Goal: Task Accomplishment & Management: Complete application form

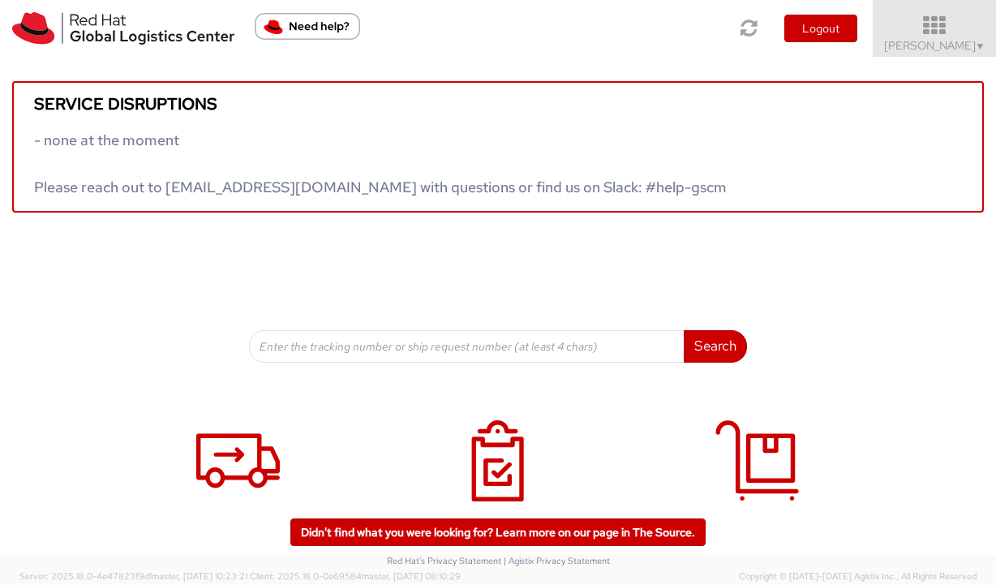
click at [943, 36] on icon at bounding box center [935, 26] width 142 height 23
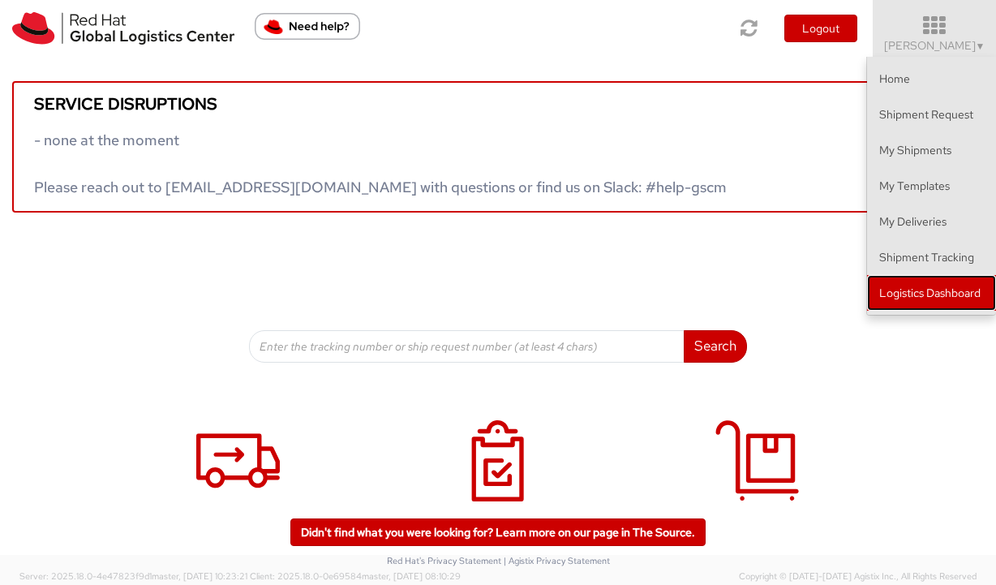
click at [908, 287] on link "Logistics Dashboard" at bounding box center [931, 293] width 129 height 36
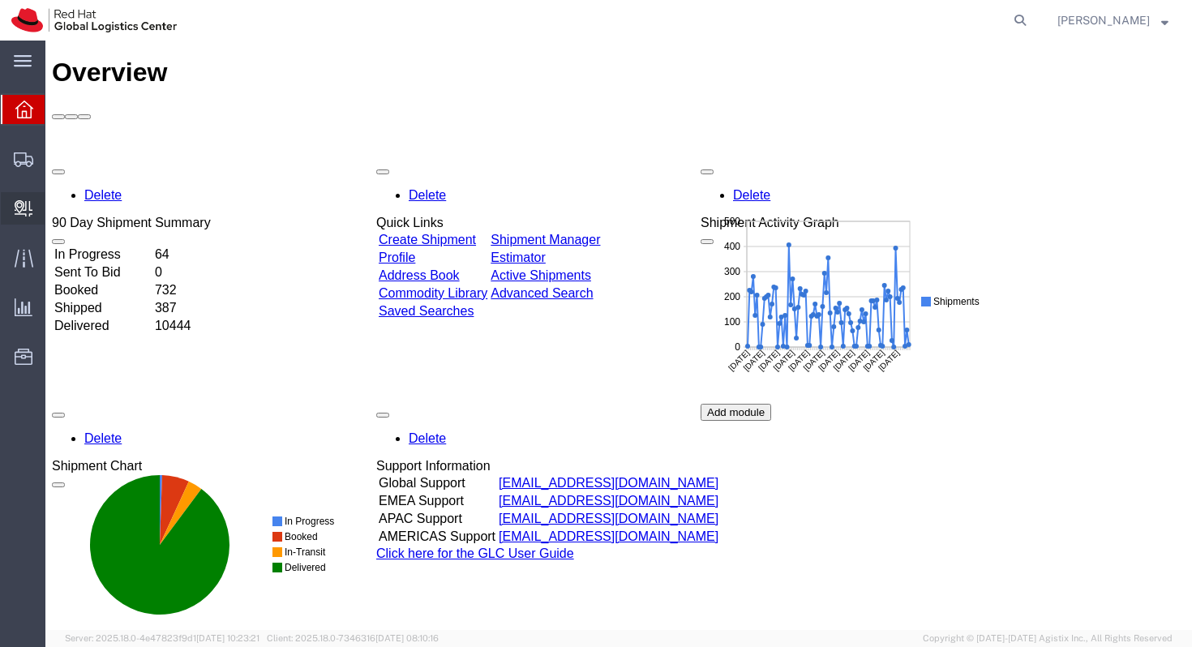
click at [32, 204] on div at bounding box center [23, 208] width 45 height 32
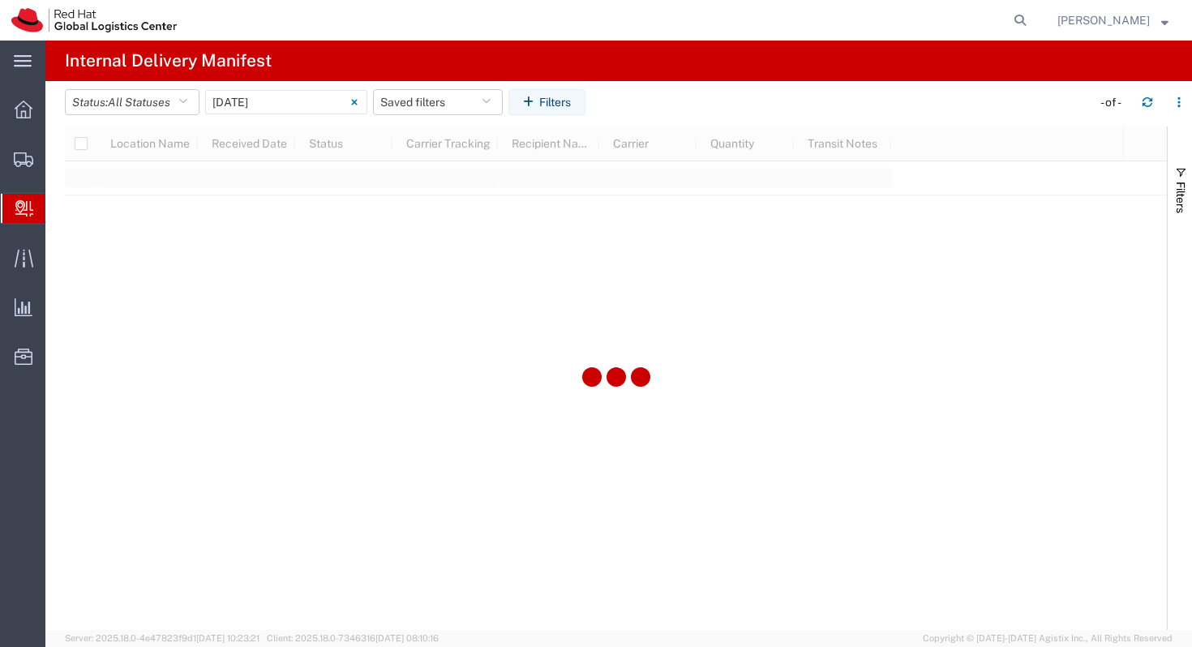
click at [0, 0] on span "Create Delivery" at bounding box center [0, 0] width 0 height 0
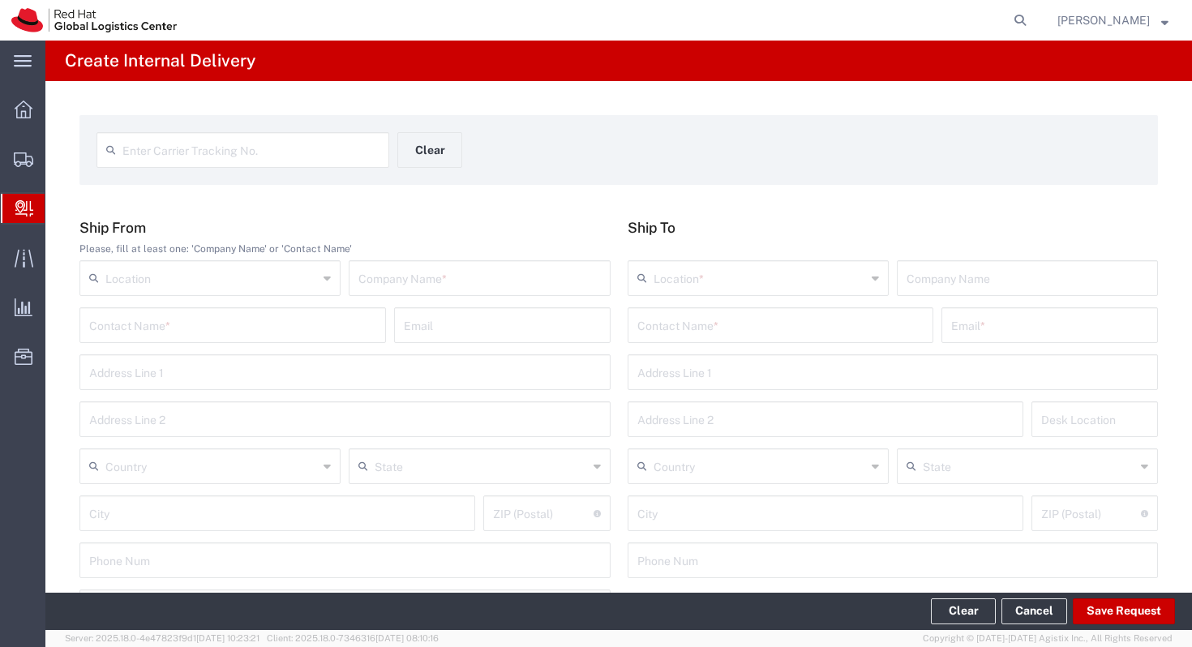
click at [395, 206] on div "Enter Carrier Tracking No. Clear Ship From Please, fill at least one: 'Company …" at bounding box center [618, 594] width 1147 height 1026
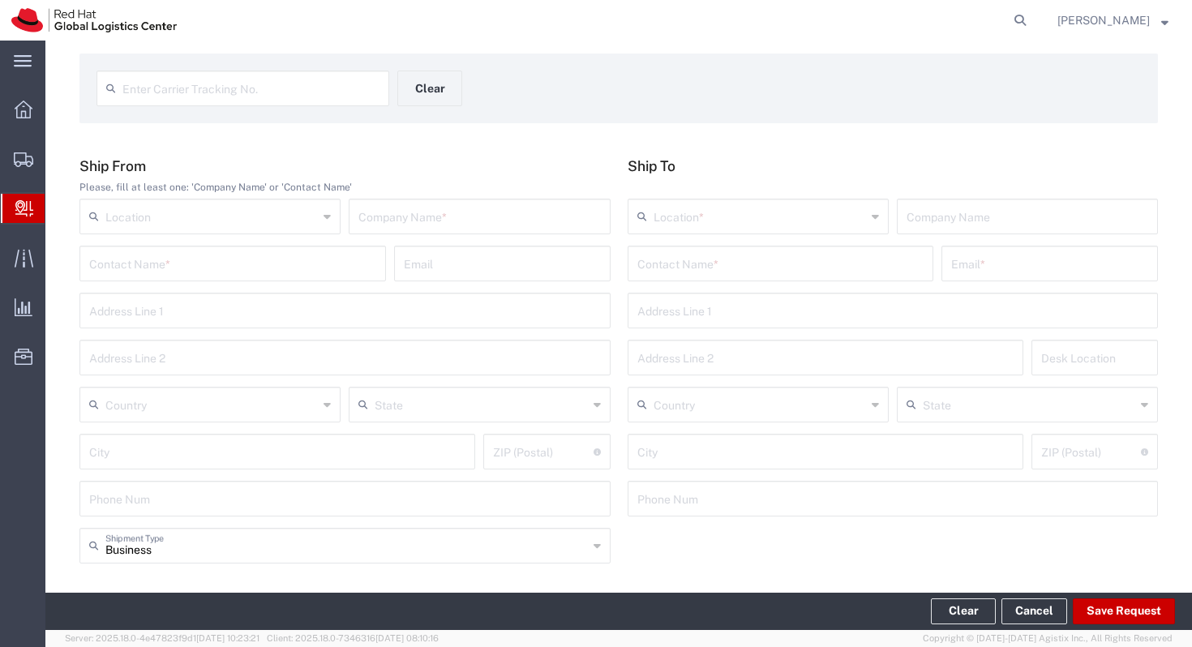
click at [257, 246] on div "Contact Name *" at bounding box center [232, 264] width 307 height 36
click at [231, 212] on input "text" at bounding box center [211, 215] width 212 height 28
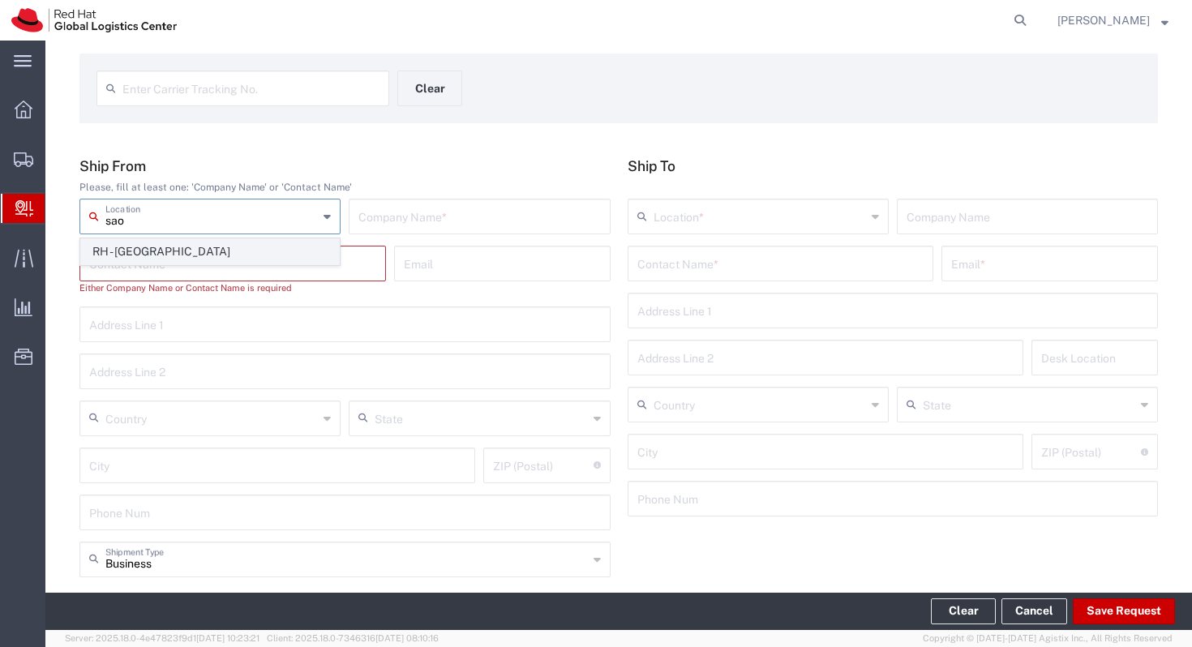
click at [238, 248] on span "RH - [GEOGRAPHIC_DATA]" at bounding box center [210, 251] width 258 height 25
type input "RH - [GEOGRAPHIC_DATA]"
type input "Red Hat Brasil Limitada"
type input "Av. Brg. [PERSON_NAME][GEOGRAPHIC_DATA], 3732"
type input "Floor 24 and 25, Itaim Bibi"
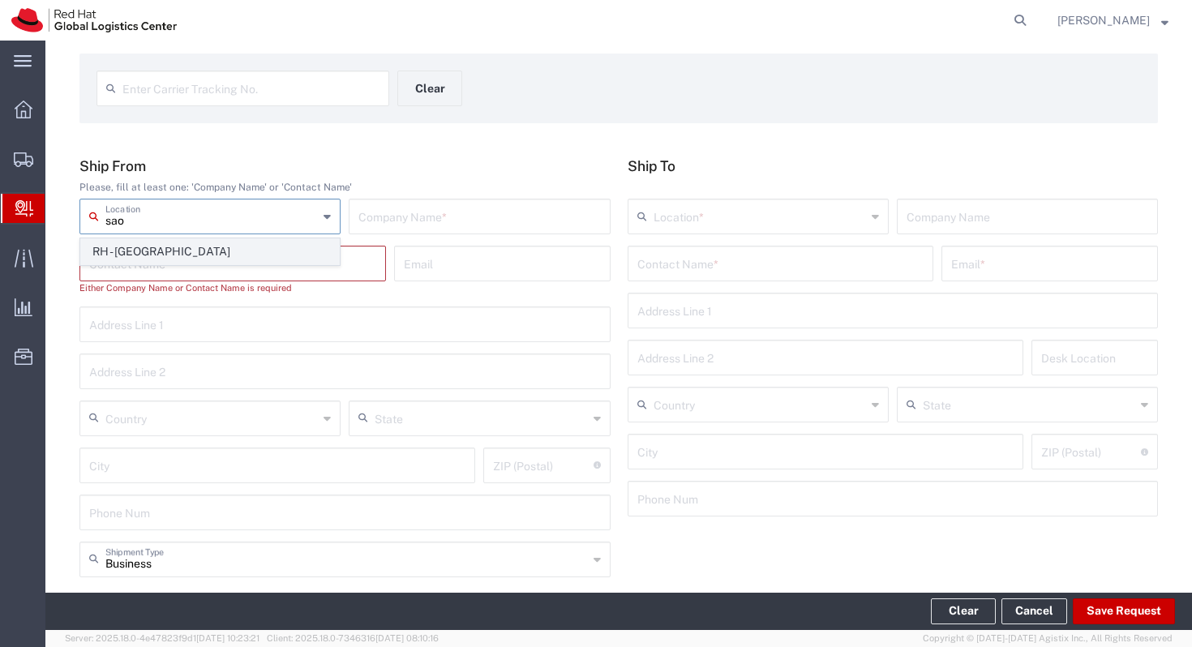
type input "[GEOGRAPHIC_DATA]"
type input "04538-132"
type input "000"
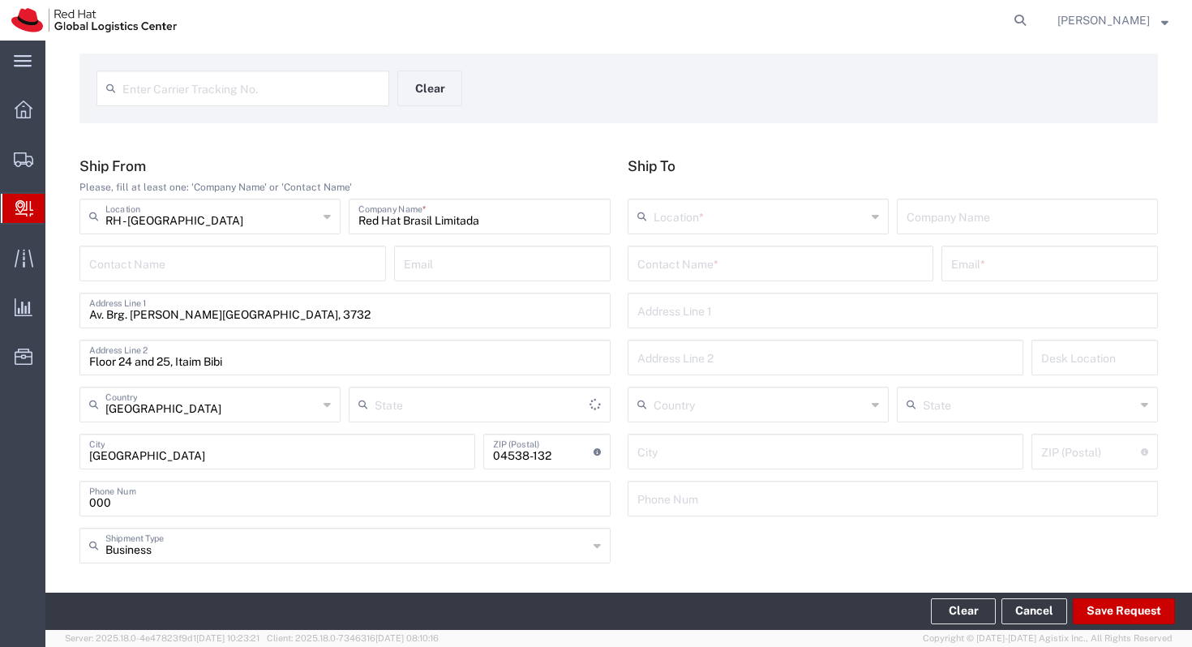
type input "[GEOGRAPHIC_DATA]"
click at [272, 255] on input "text" at bounding box center [232, 262] width 287 height 28
click at [744, 219] on input "text" at bounding box center [760, 215] width 212 height 28
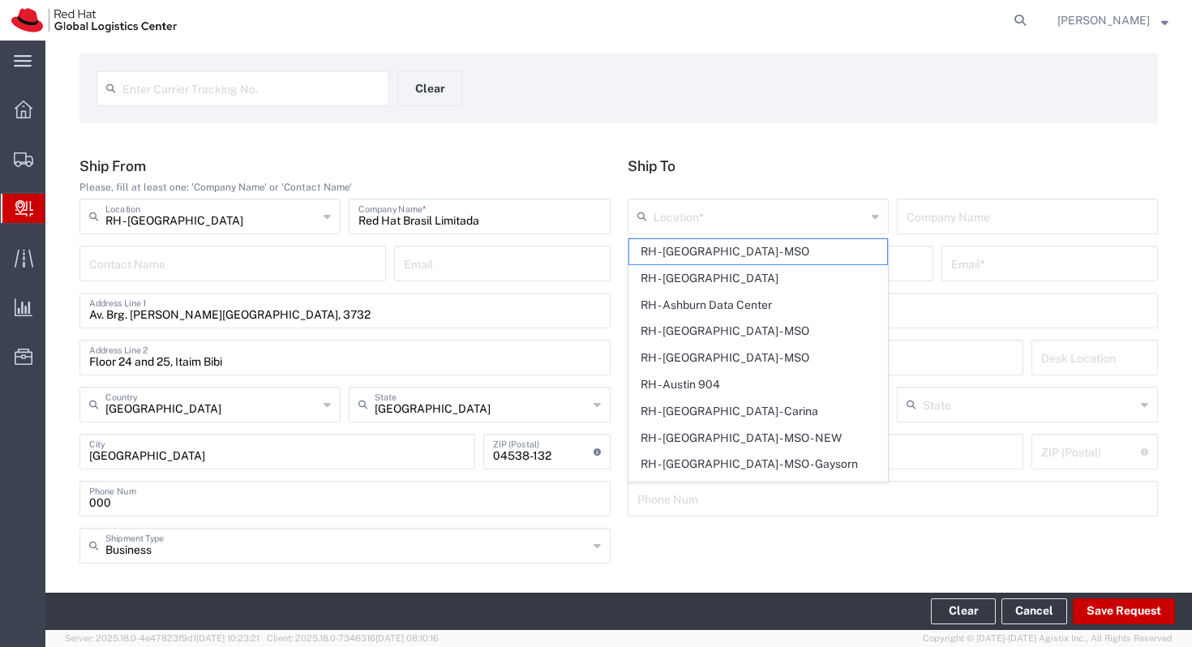
click at [973, 136] on div "Enter Carrier Tracking No. Clear Ship From Please, fill at least one: 'Company …" at bounding box center [618, 532] width 1147 height 1026
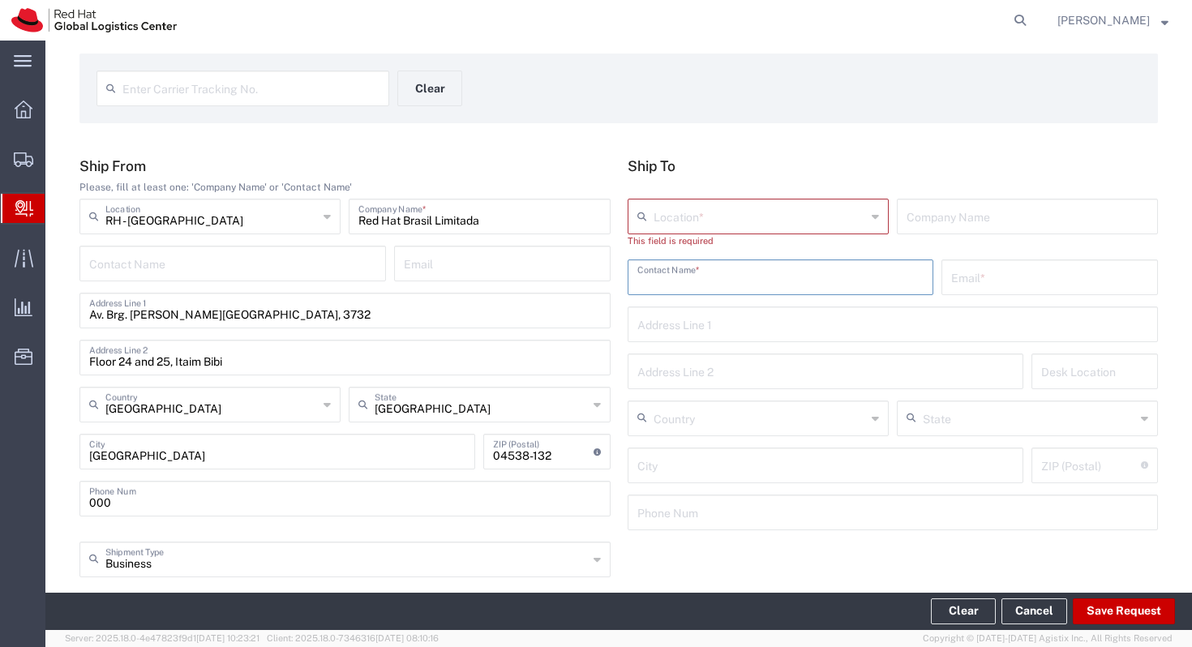
click at [804, 271] on input "text" at bounding box center [780, 276] width 287 height 28
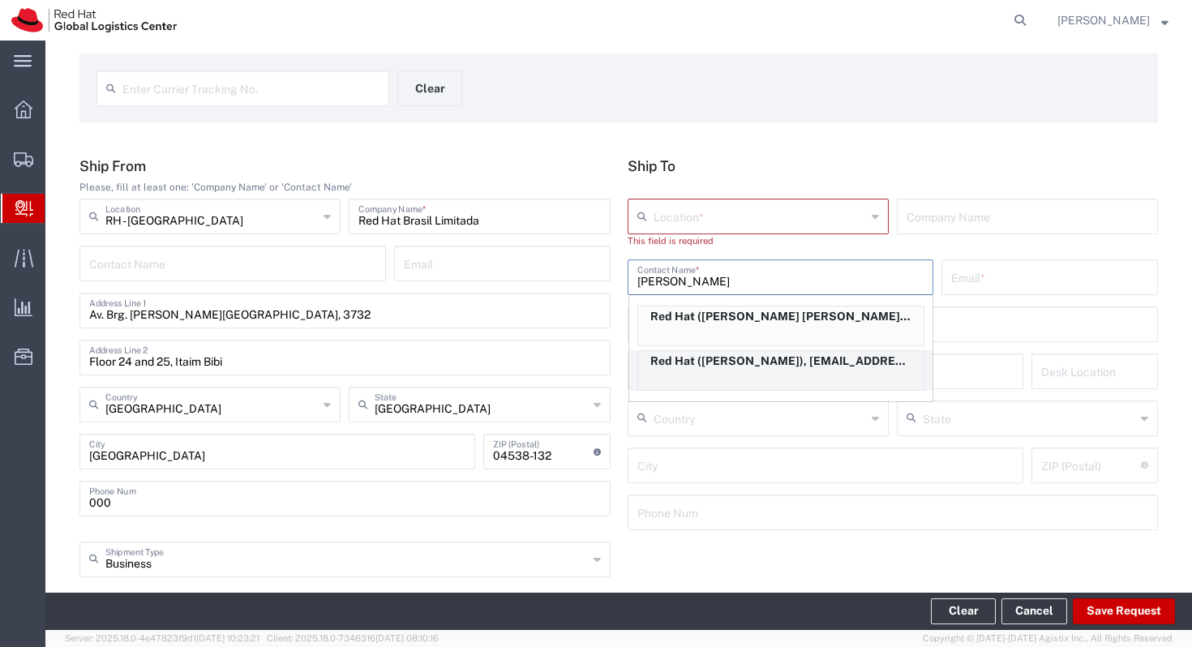
type input "[PERSON_NAME]"
click at [806, 364] on p "Red Hat ([PERSON_NAME]), [EMAIL_ADDRESS][DOMAIN_NAME]" at bounding box center [780, 361] width 285 height 20
type input "Red Hat"
type input "[PERSON_NAME]"
type input "[EMAIL_ADDRESS][DOMAIN_NAME]"
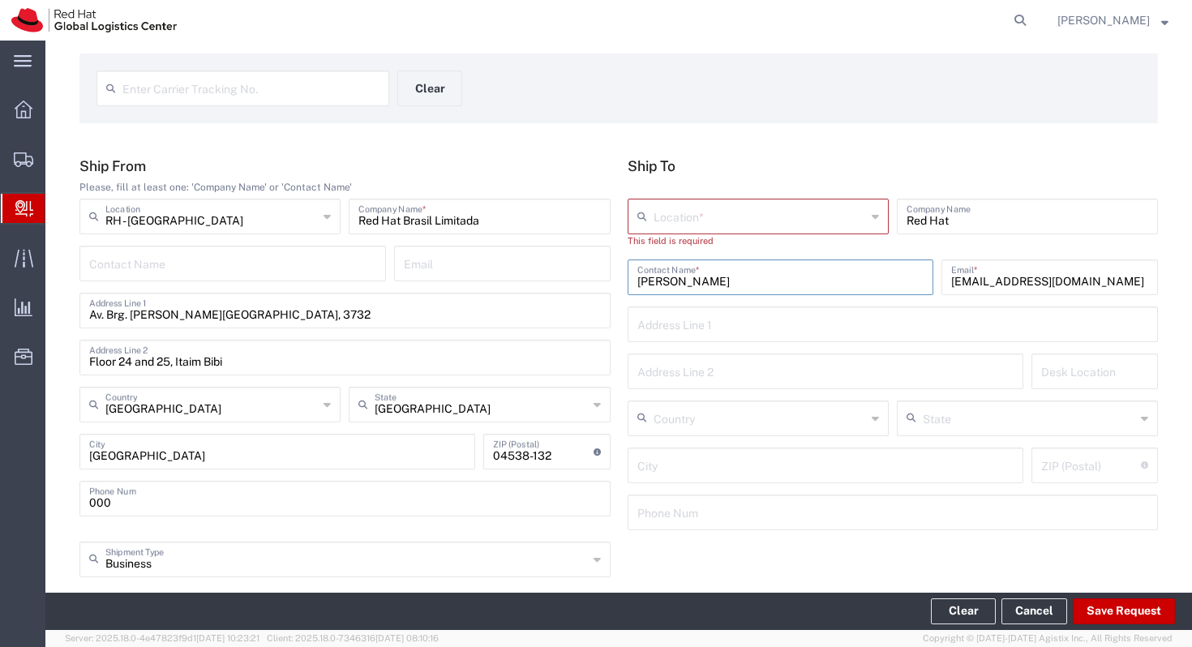
click at [797, 223] on input "text" at bounding box center [760, 215] width 212 height 28
click at [789, 250] on span "RH - [GEOGRAPHIC_DATA]" at bounding box center [758, 251] width 258 height 25
type input "RH - [GEOGRAPHIC_DATA]"
type input "Red Hat Brasil Limitada"
type input "Av. Brg. [PERSON_NAME][GEOGRAPHIC_DATA], 3732"
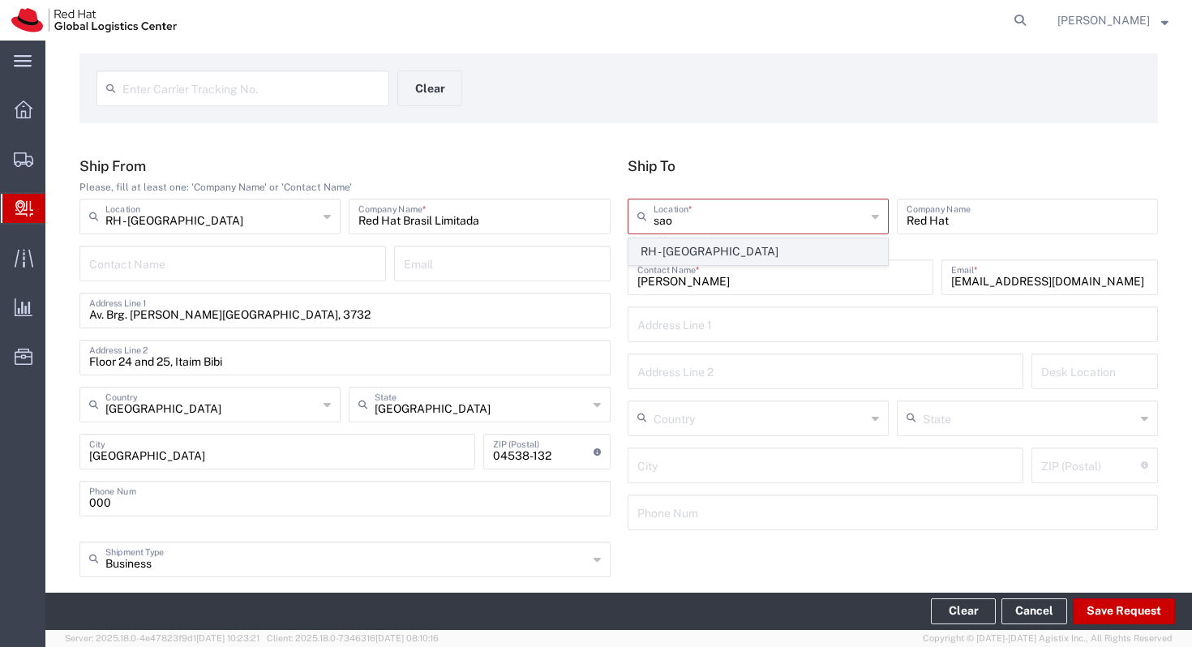
type input "Floor 24 and 25, Itaim Bibi"
type input "[GEOGRAPHIC_DATA]"
type input "04538-132"
type input "000"
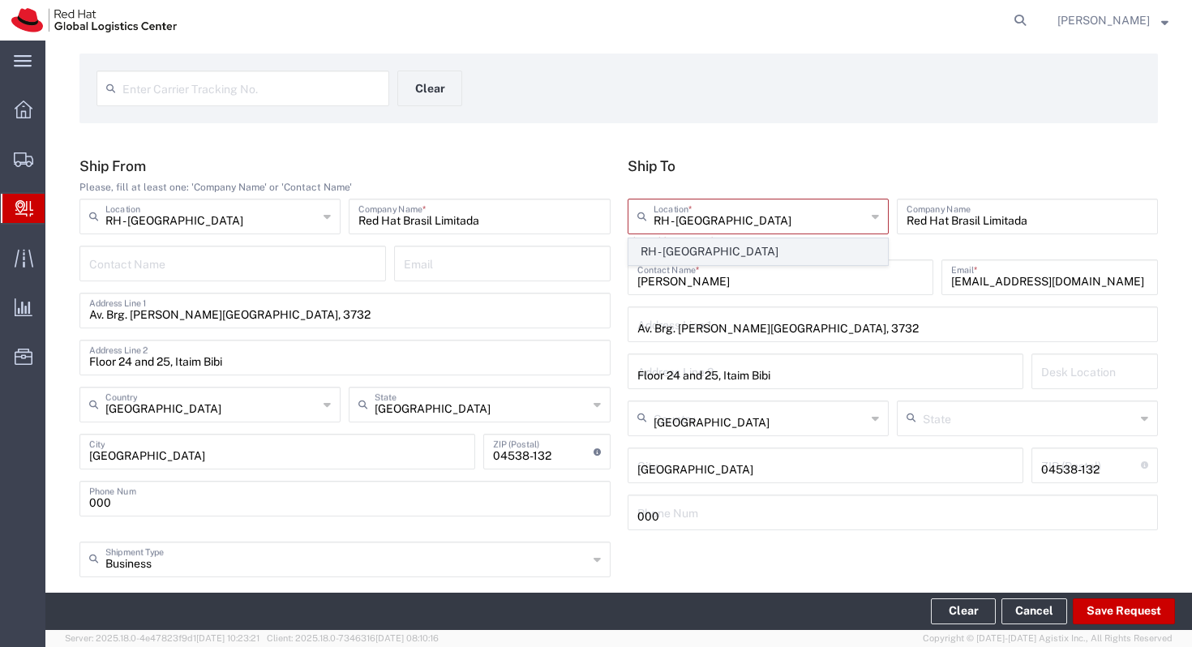
type input "[GEOGRAPHIC_DATA]"
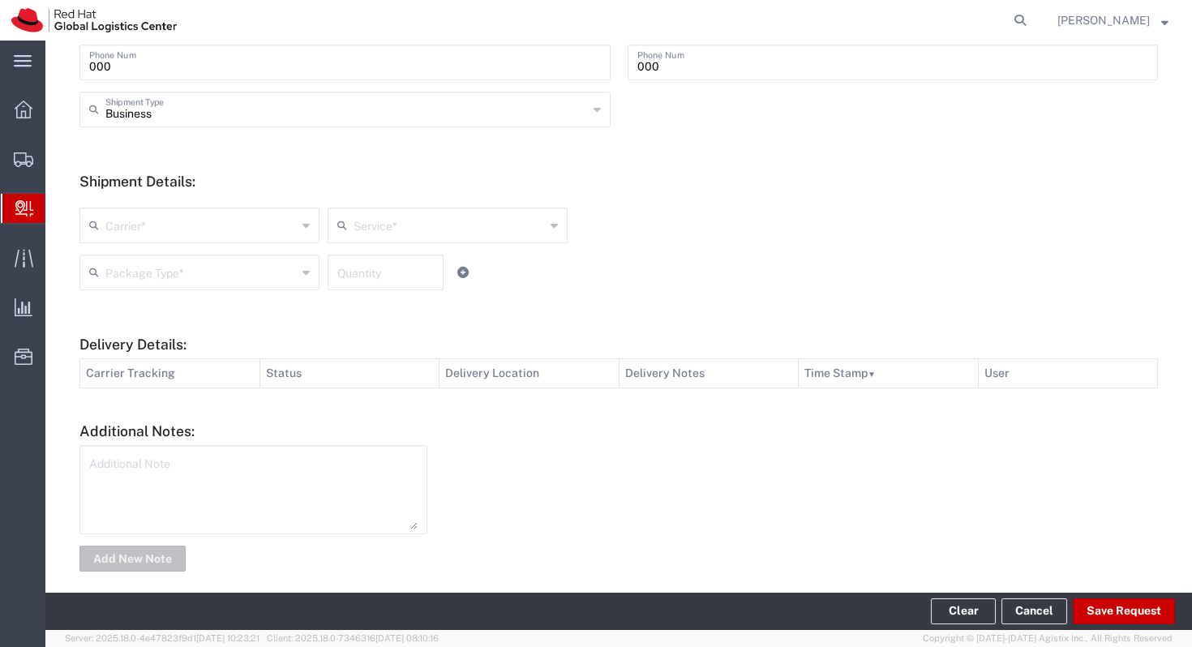
scroll to position [513, 0]
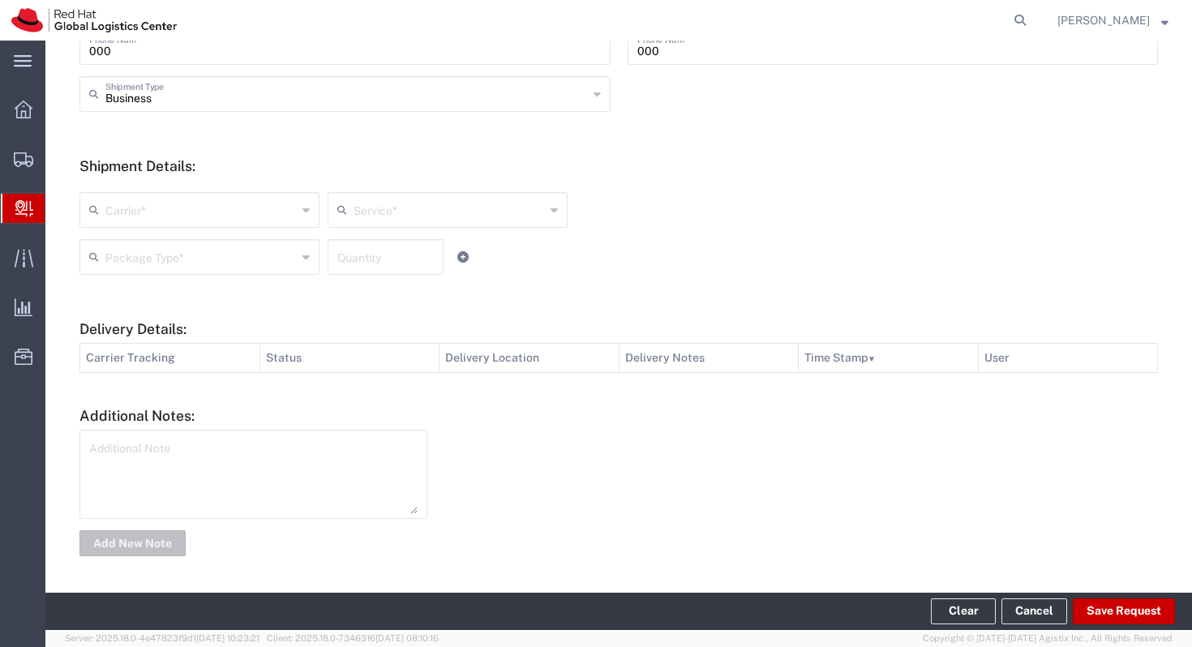
click at [252, 201] on input "text" at bounding box center [200, 209] width 191 height 28
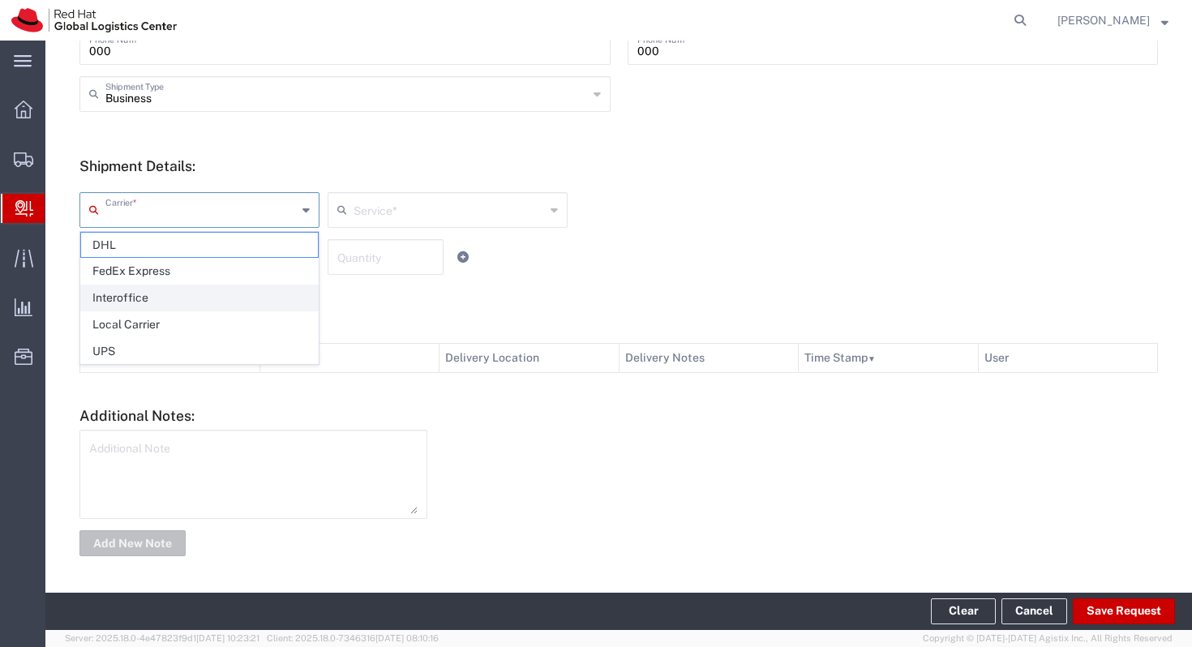
click at [195, 294] on span "Interoffice" at bounding box center [199, 297] width 237 height 25
type input "Interoffice"
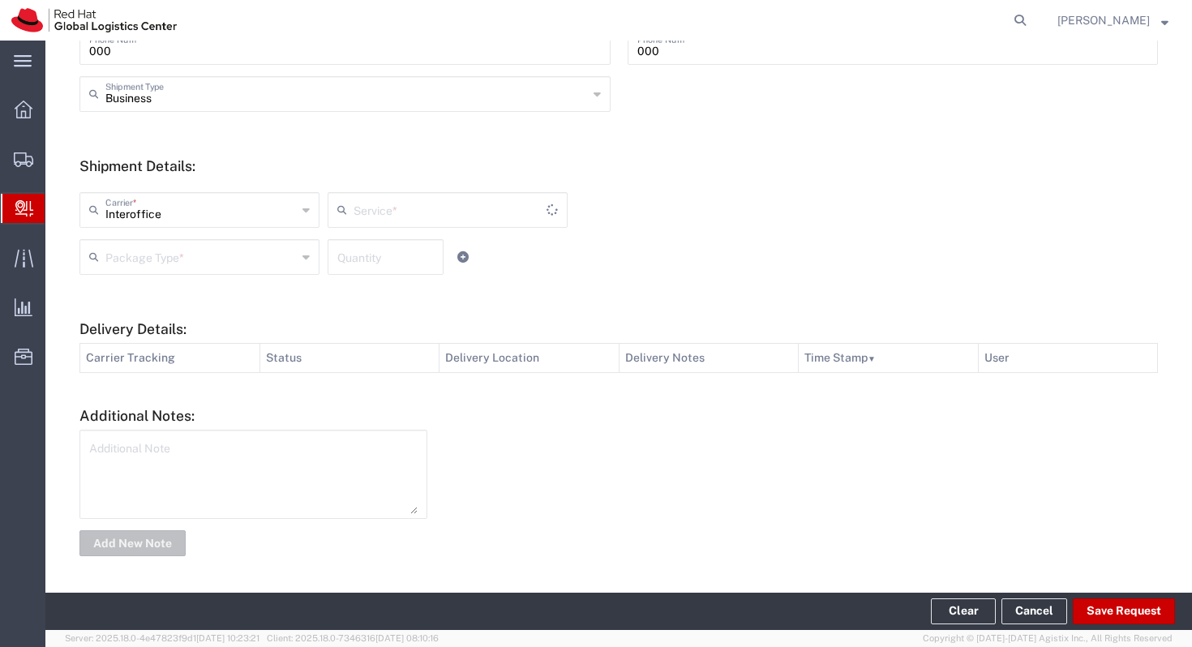
type input "IO_Ground"
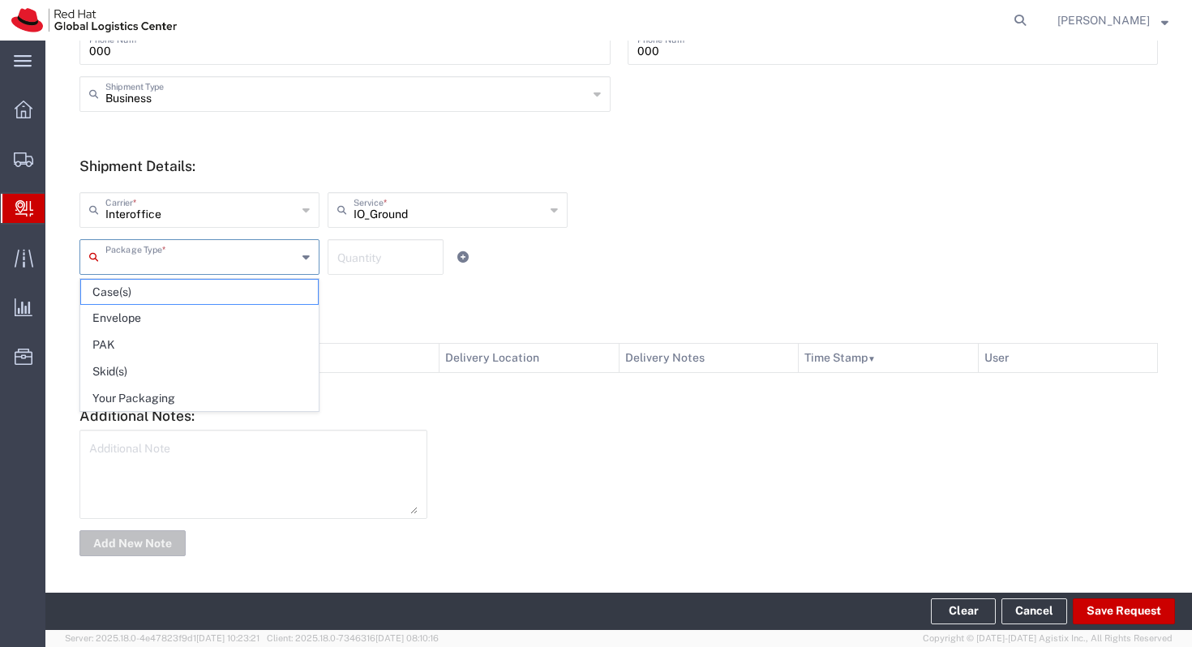
click at [217, 260] on input "text" at bounding box center [200, 256] width 191 height 28
click at [195, 390] on span "Your Packaging" at bounding box center [199, 398] width 237 height 25
type input "Your Packaging"
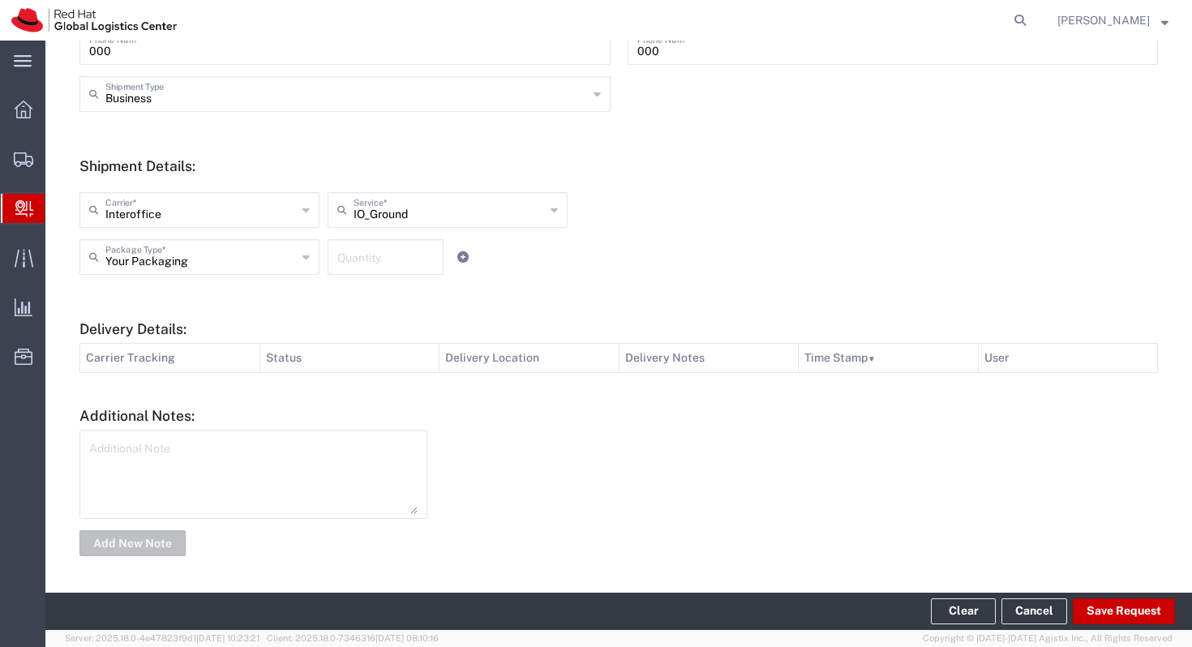
click at [406, 256] on input "number" at bounding box center [385, 256] width 97 height 28
type input "1"
click at [502, 448] on div at bounding box center [801, 493] width 731 height 127
click at [1142, 616] on button "Save Request" at bounding box center [1124, 612] width 102 height 26
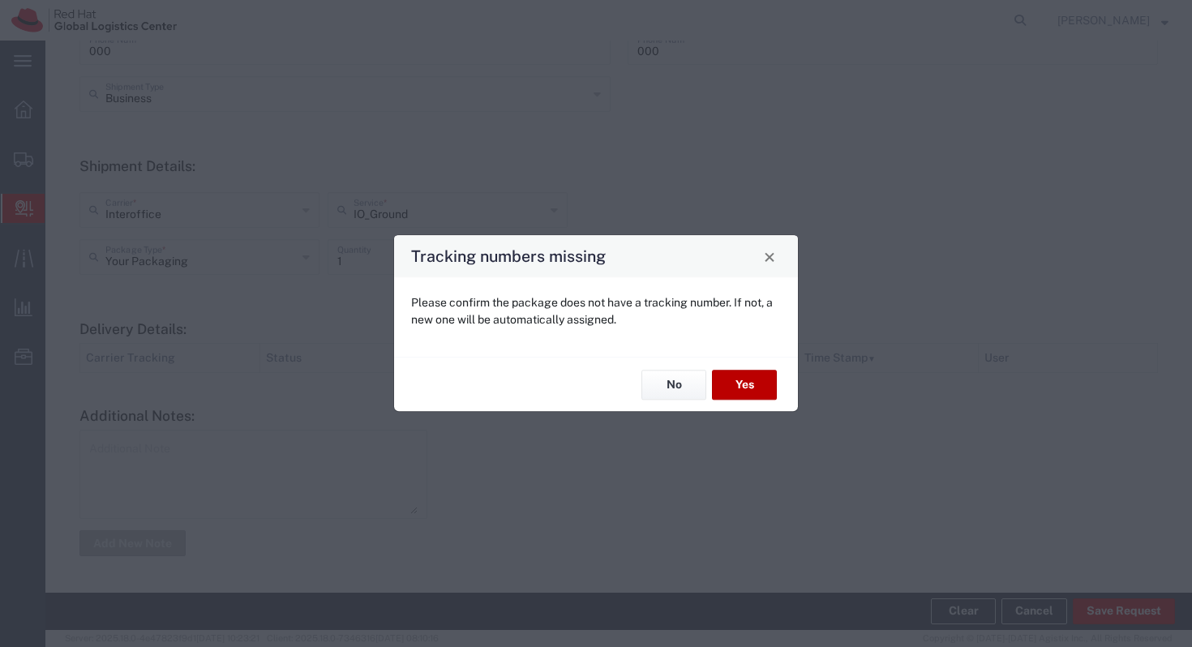
click at [755, 381] on button "Yes" at bounding box center [744, 385] width 65 height 30
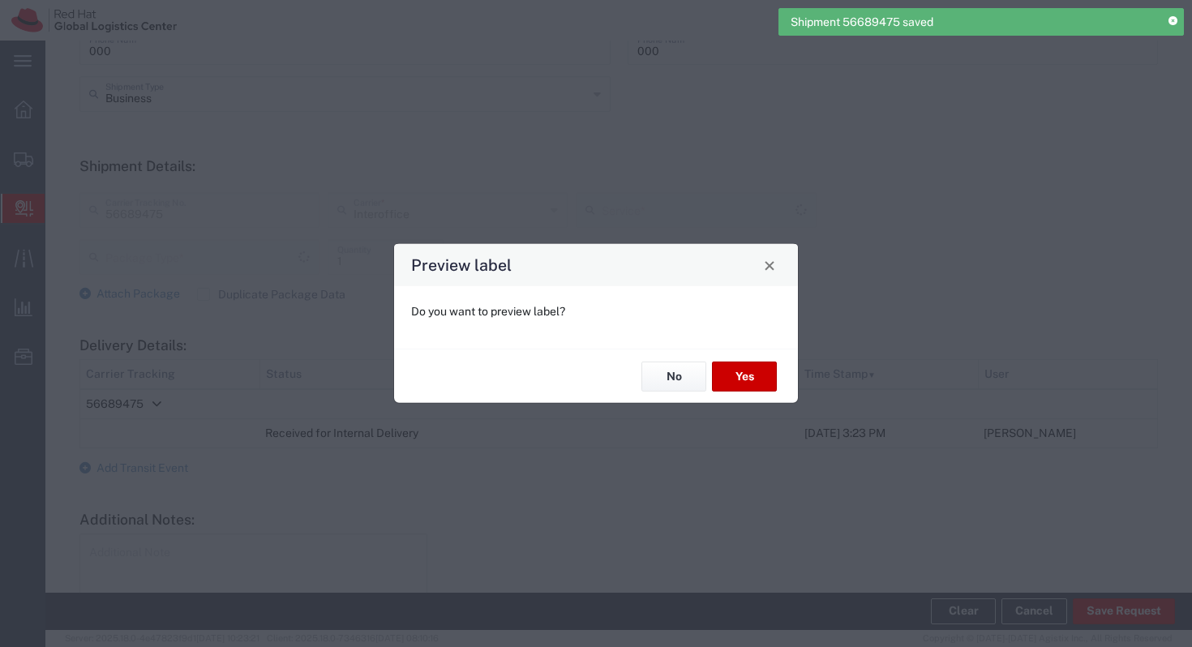
type input "Your Packaging"
type input "IO_Ground"
click at [749, 367] on button "Yes" at bounding box center [744, 377] width 65 height 30
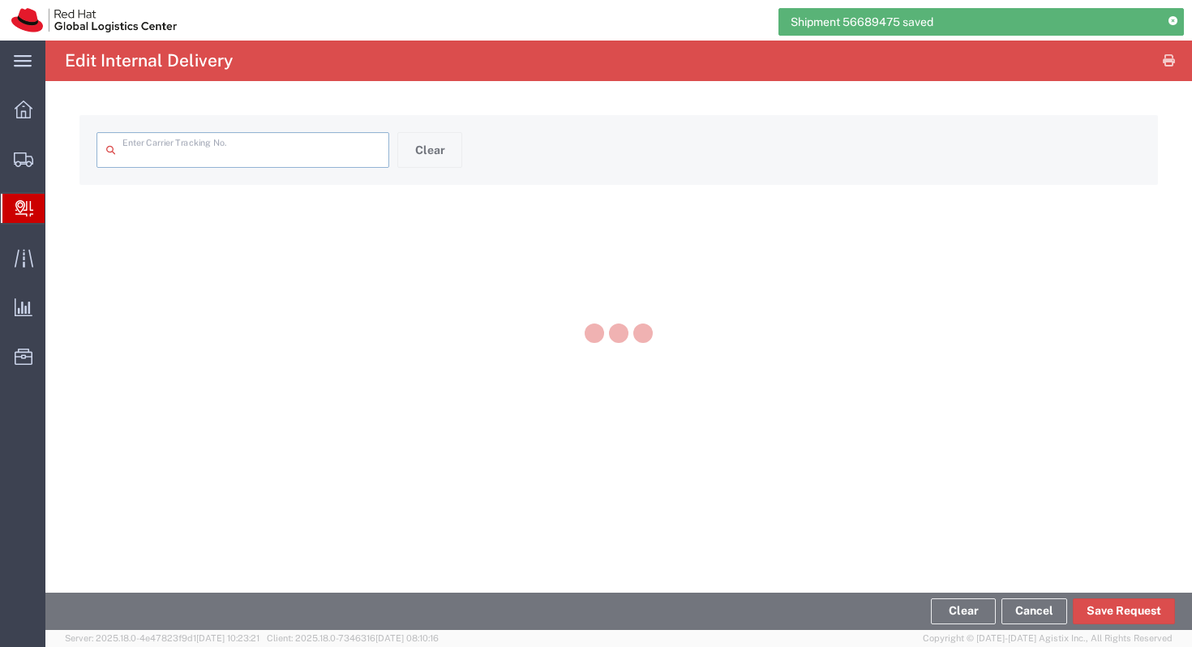
type input "56689475"
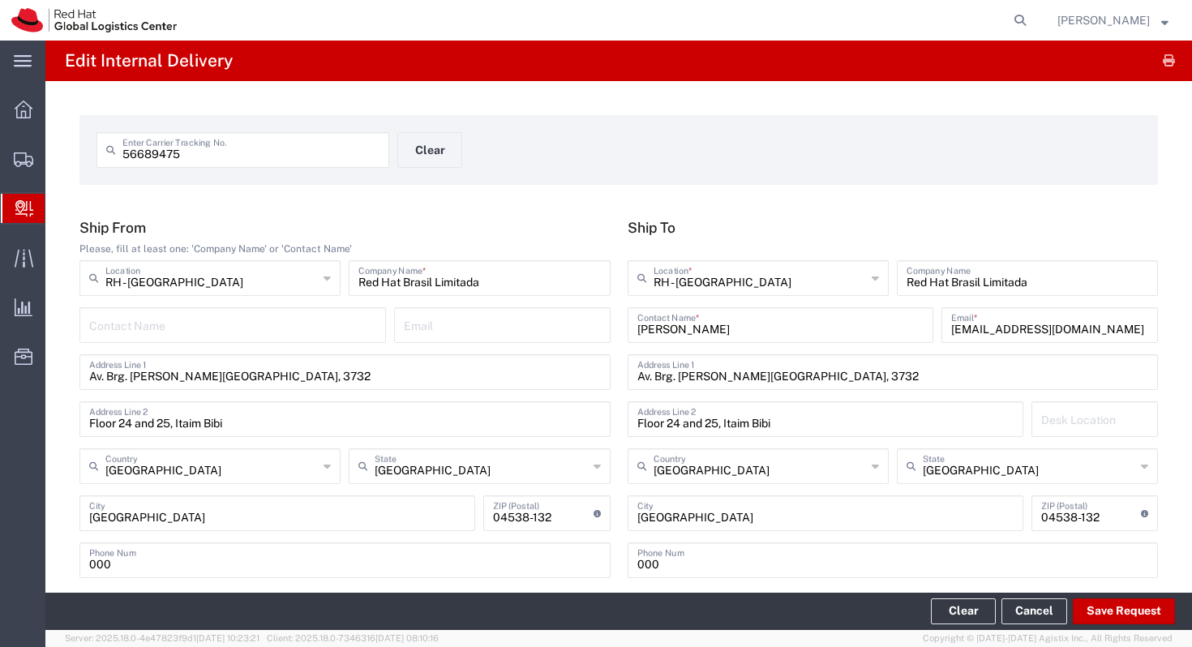
click at [28, 195] on div at bounding box center [23, 208] width 45 height 29
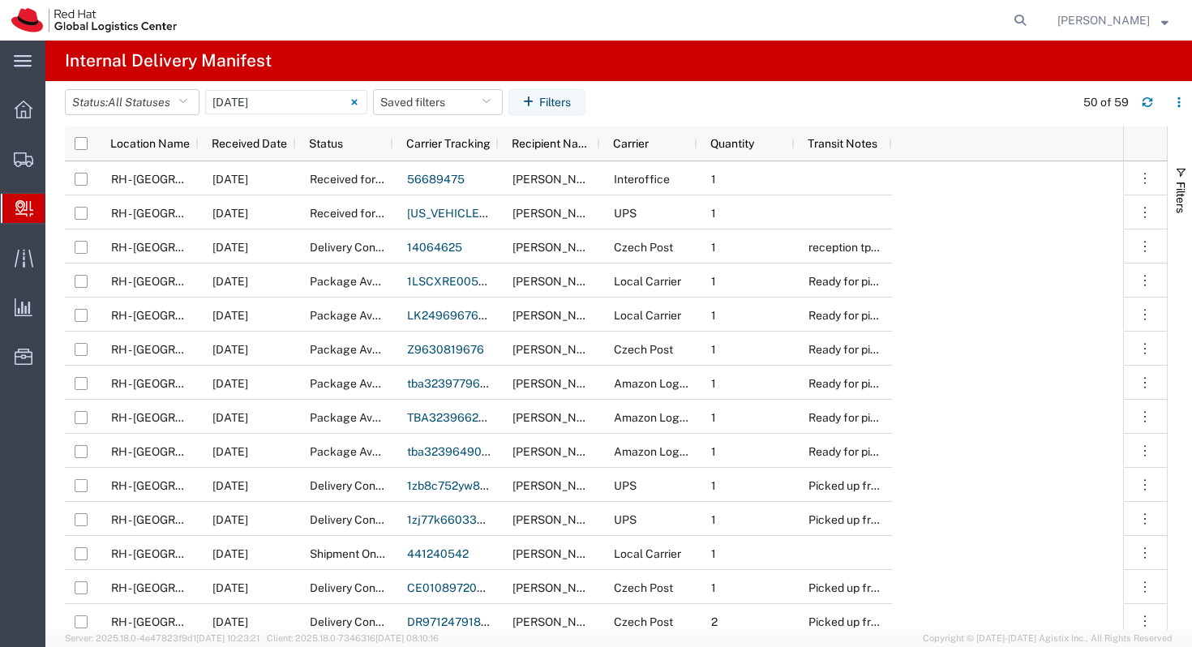
click at [0, 0] on span "Create Delivery" at bounding box center [0, 0] width 0 height 0
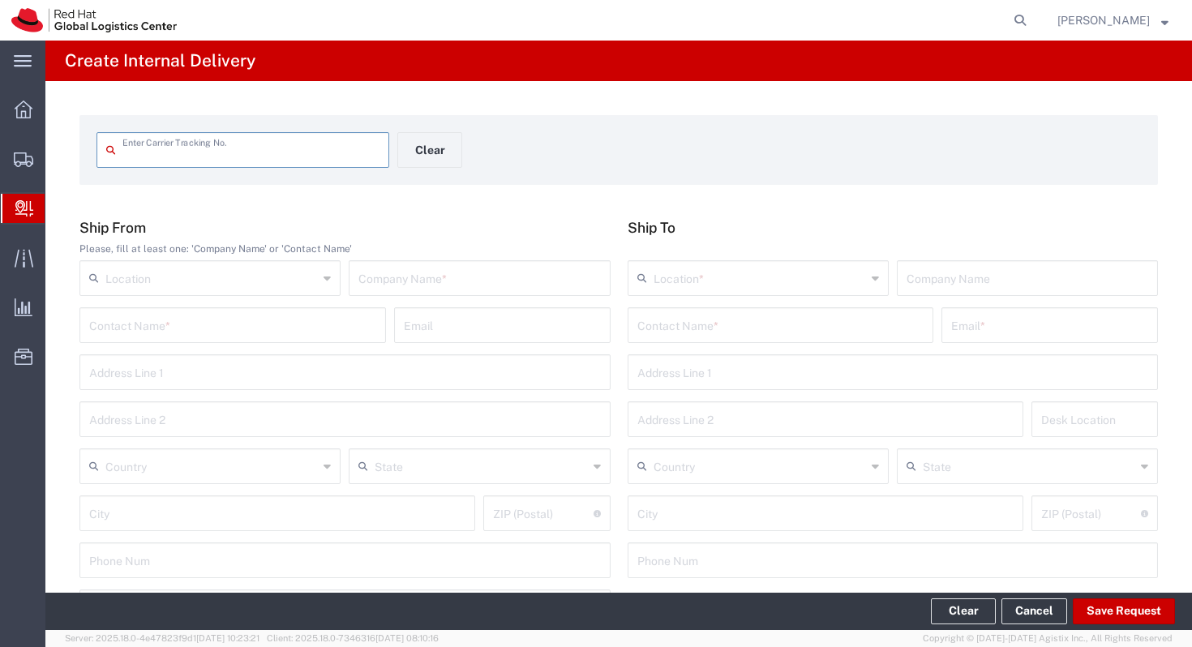
click at [219, 273] on input "text" at bounding box center [211, 277] width 212 height 28
click at [233, 322] on span "RH - [GEOGRAPHIC_DATA]" at bounding box center [210, 313] width 258 height 25
type input "RH - [GEOGRAPHIC_DATA]"
type input "Red Hat Brasil Limitada"
type input "Av. Brg. [PERSON_NAME][GEOGRAPHIC_DATA], 3732"
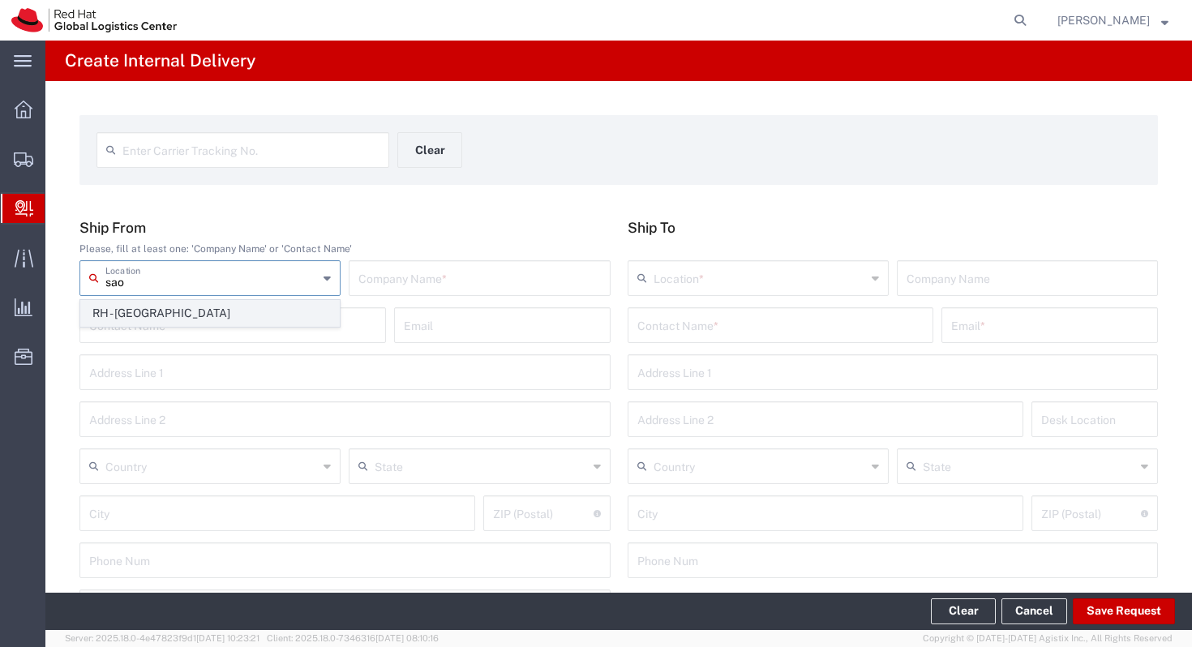
type input "Floor 24 and 25, Itaim Bibi"
type input "[GEOGRAPHIC_DATA]"
type input "04538-132"
type input "000"
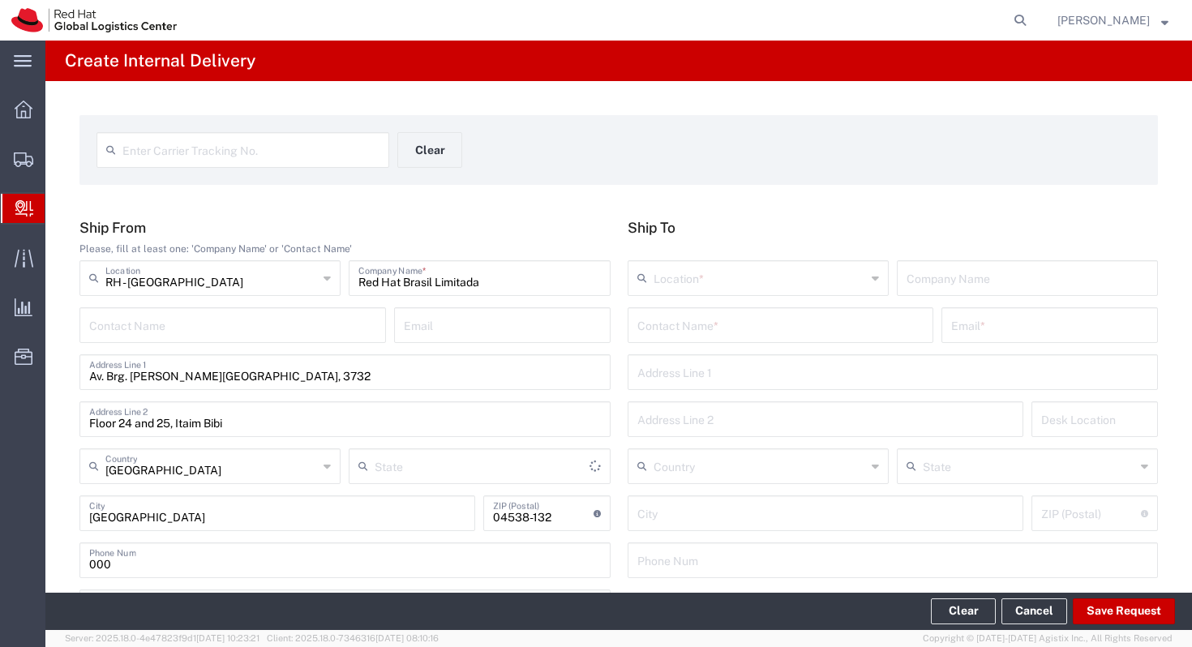
type input "[GEOGRAPHIC_DATA]"
click at [747, 314] on input "text" at bounding box center [780, 324] width 287 height 28
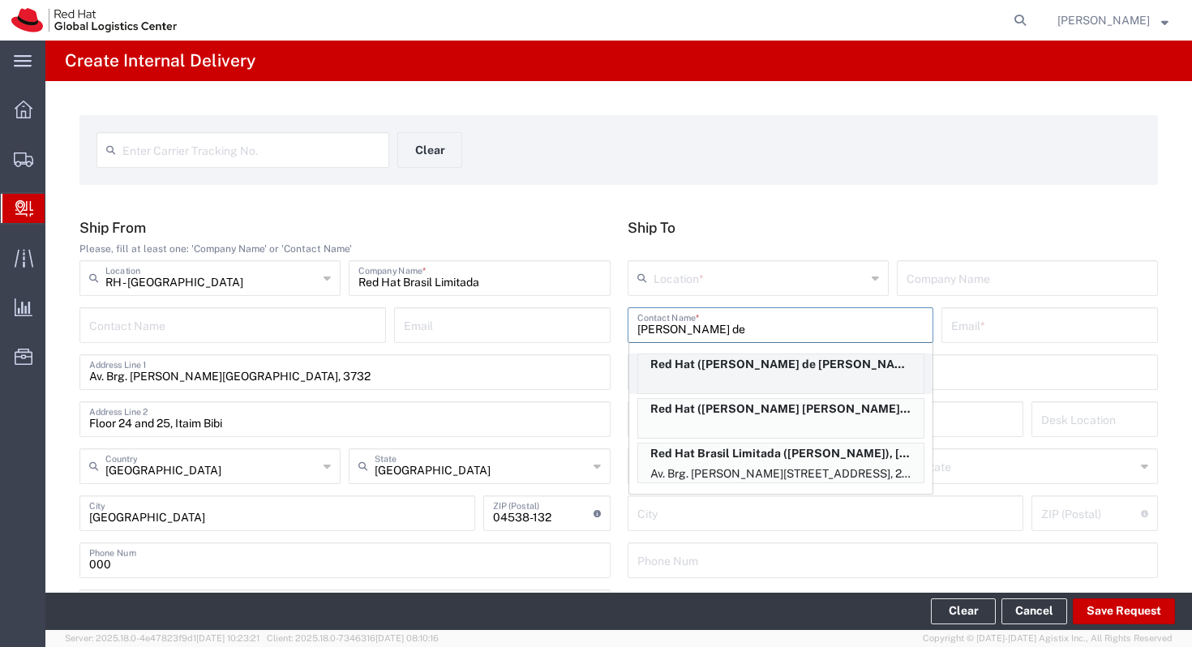
type input "[PERSON_NAME] de"
click at [786, 357] on p "Red Hat ([PERSON_NAME] de [PERSON_NAME] Dos [PERSON_NAME] [PERSON_NAME]), [EMAI…" at bounding box center [780, 364] width 285 height 20
type input "RH - [GEOGRAPHIC_DATA]"
type input "Red Hat"
type input "[PERSON_NAME] de [PERSON_NAME] Dos [PERSON_NAME] [PERSON_NAME]"
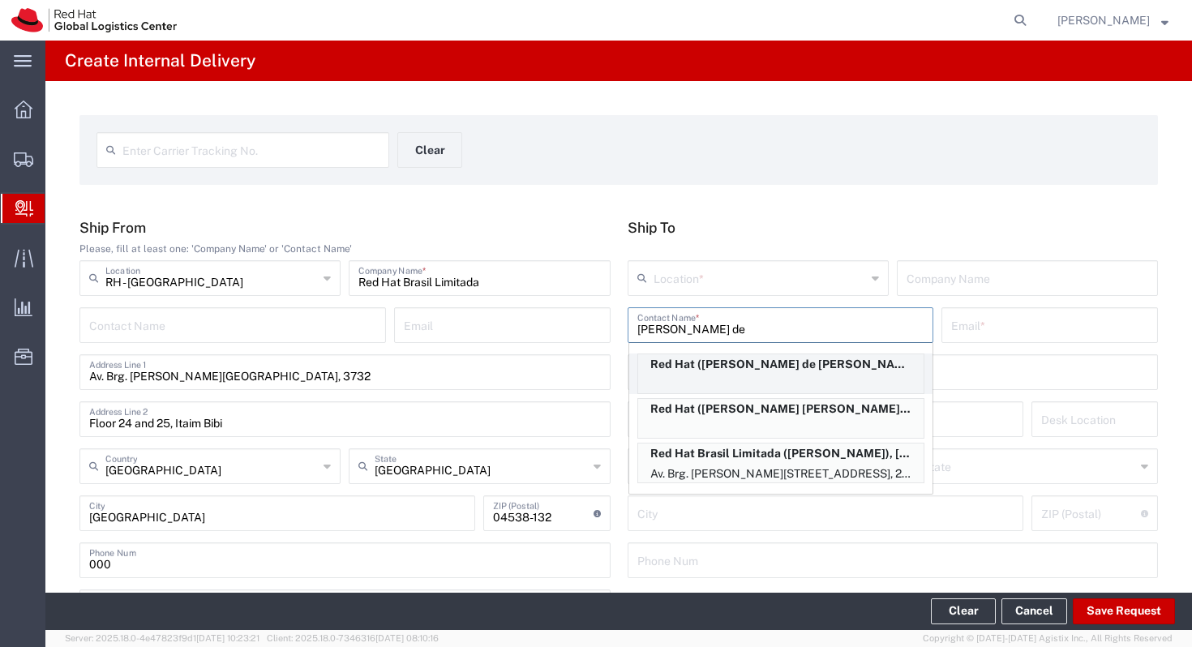
type input "[EMAIL_ADDRESS][DOMAIN_NAME]"
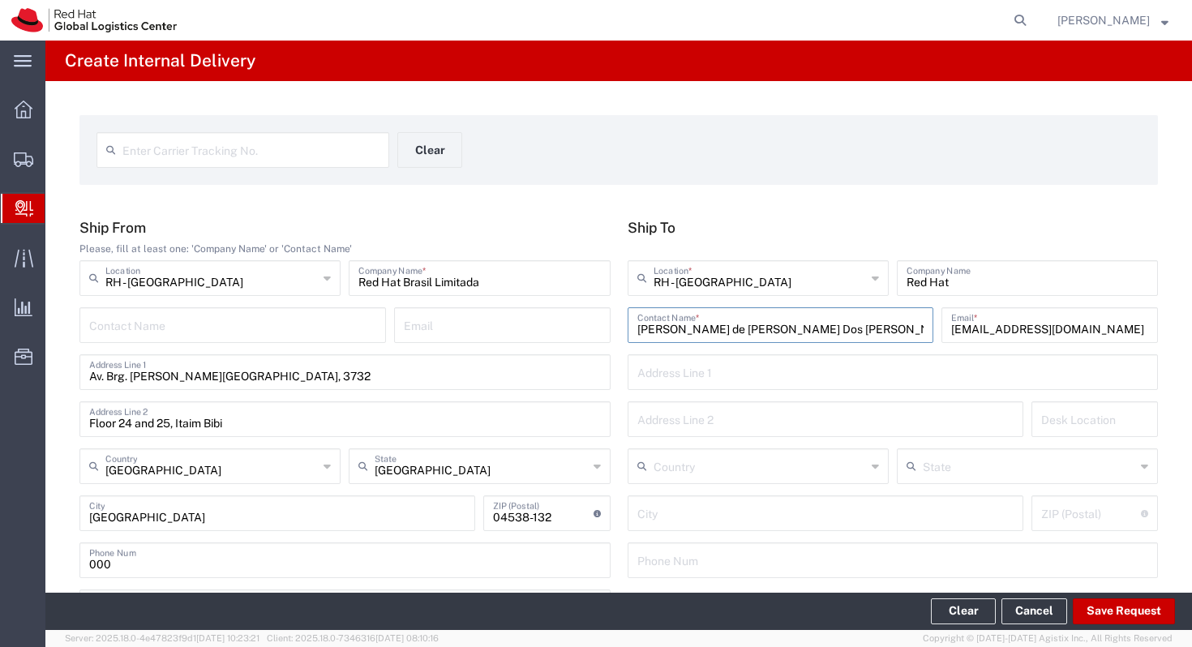
click at [805, 291] on div "RH - [GEOGRAPHIC_DATA] Location *" at bounding box center [758, 278] width 261 height 36
type input "sao"
click at [749, 305] on span "RH - [GEOGRAPHIC_DATA]" at bounding box center [758, 313] width 258 height 25
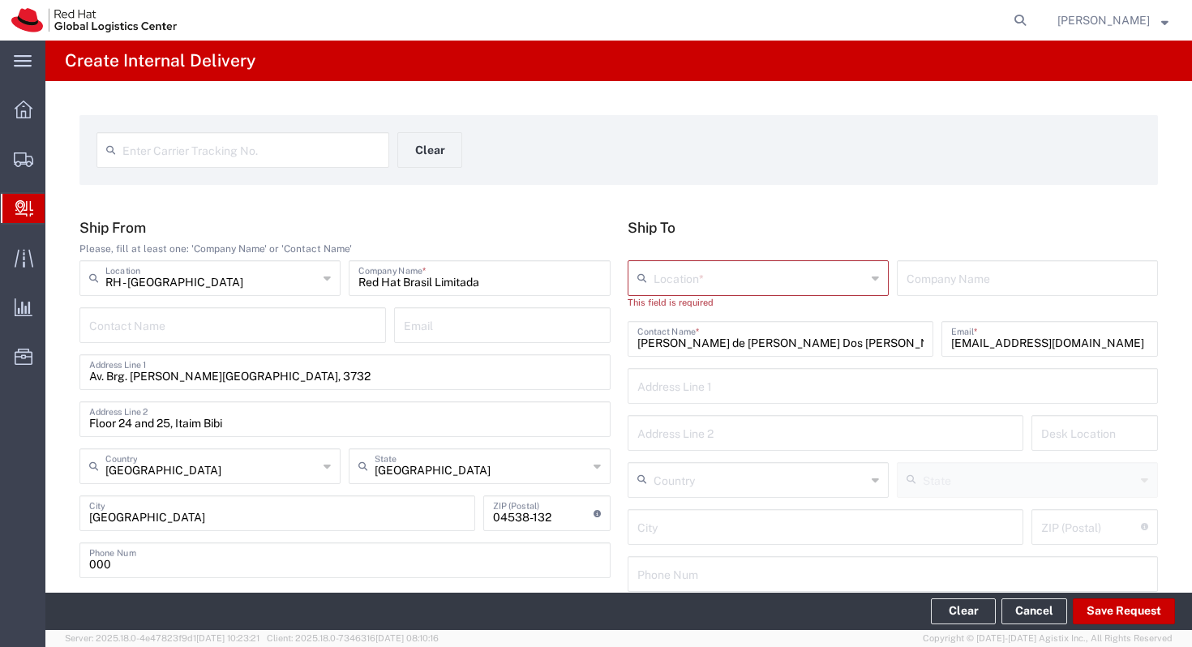
click at [772, 295] on div "Location *" at bounding box center [758, 278] width 261 height 36
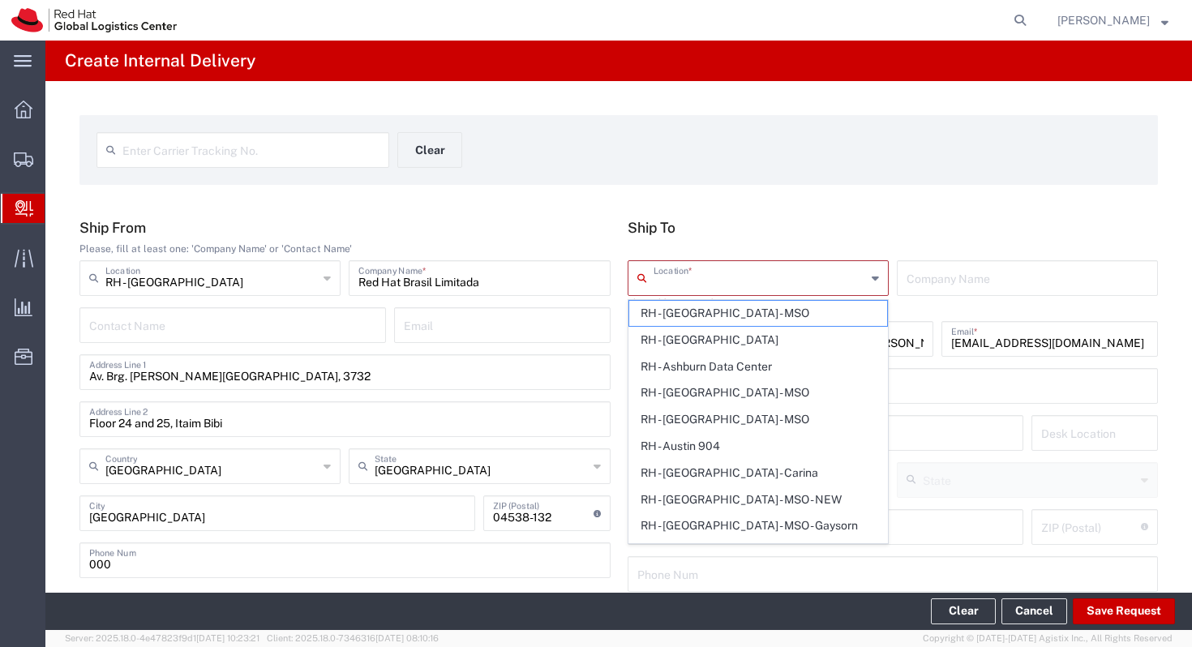
click at [778, 273] on input "text" at bounding box center [760, 277] width 212 height 28
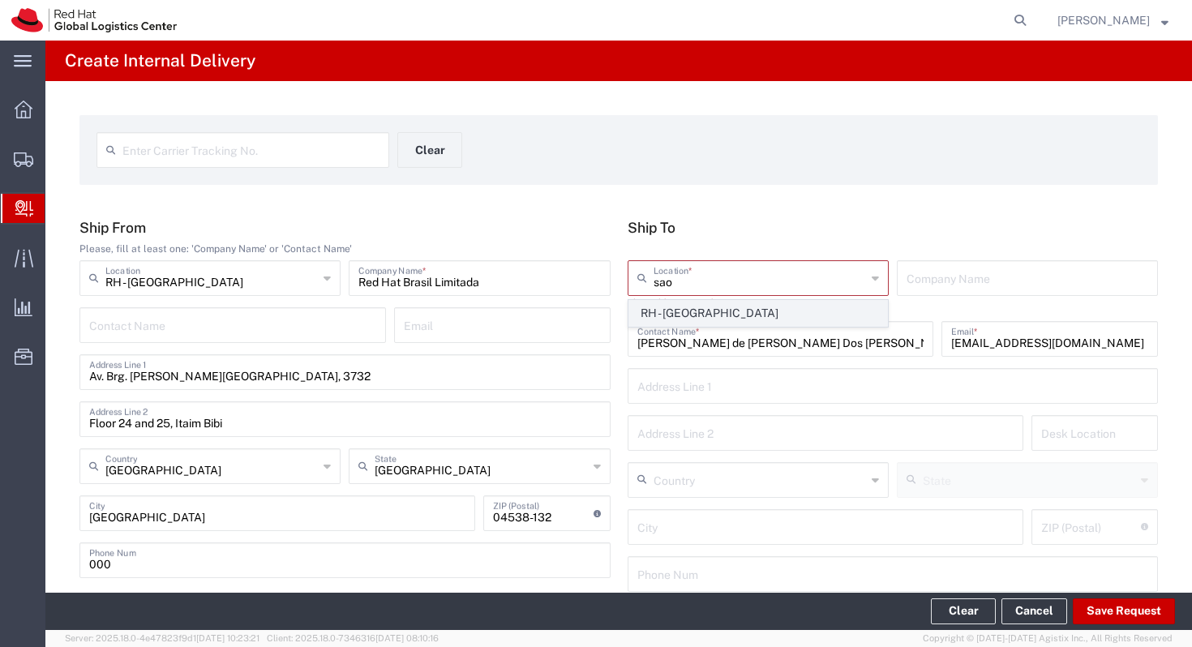
click at [740, 303] on span "RH - [GEOGRAPHIC_DATA]" at bounding box center [758, 313] width 258 height 25
type input "RH - [GEOGRAPHIC_DATA]"
type input "Red Hat Brasil Limitada"
type input "Av. Brg. [PERSON_NAME][GEOGRAPHIC_DATA], 3732"
type input "Floor 24 and 25, Itaim Bibi"
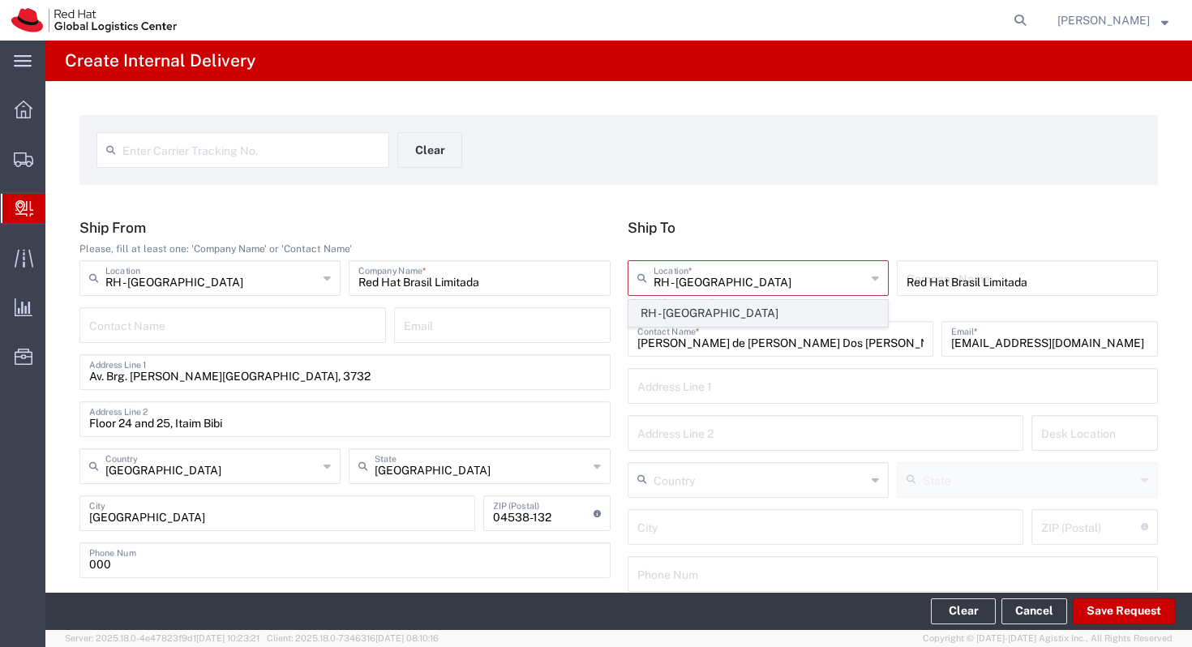
type input "[GEOGRAPHIC_DATA]"
type input "04538-132"
type input "000"
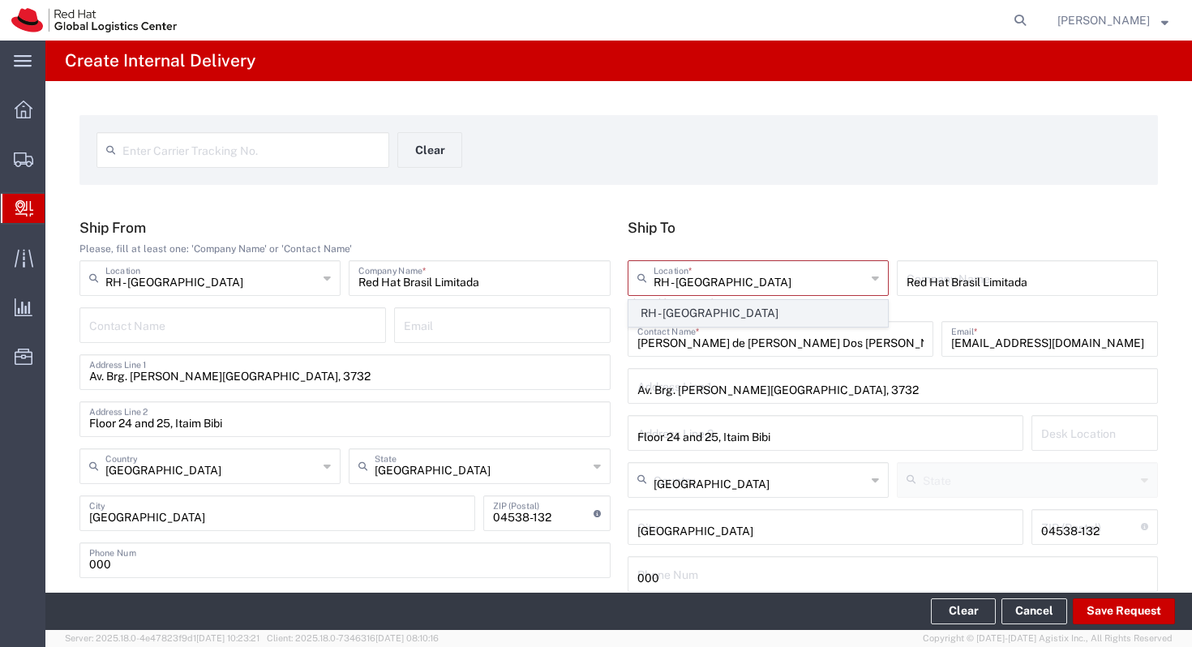
type input "[GEOGRAPHIC_DATA]"
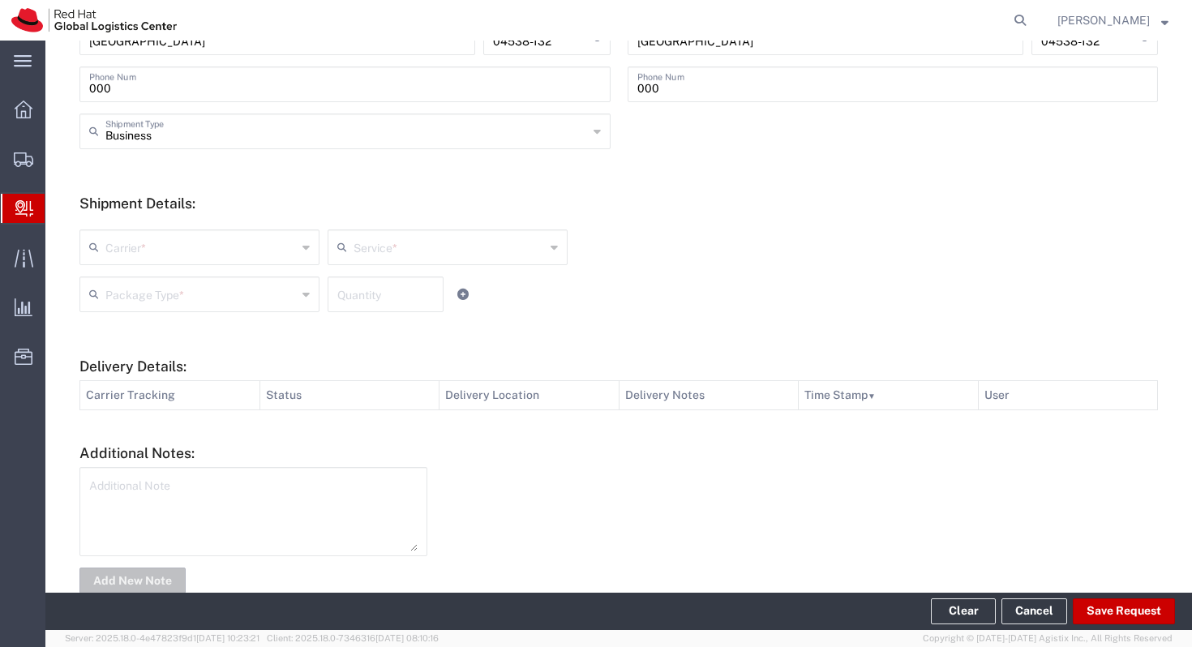
scroll to position [495, 0]
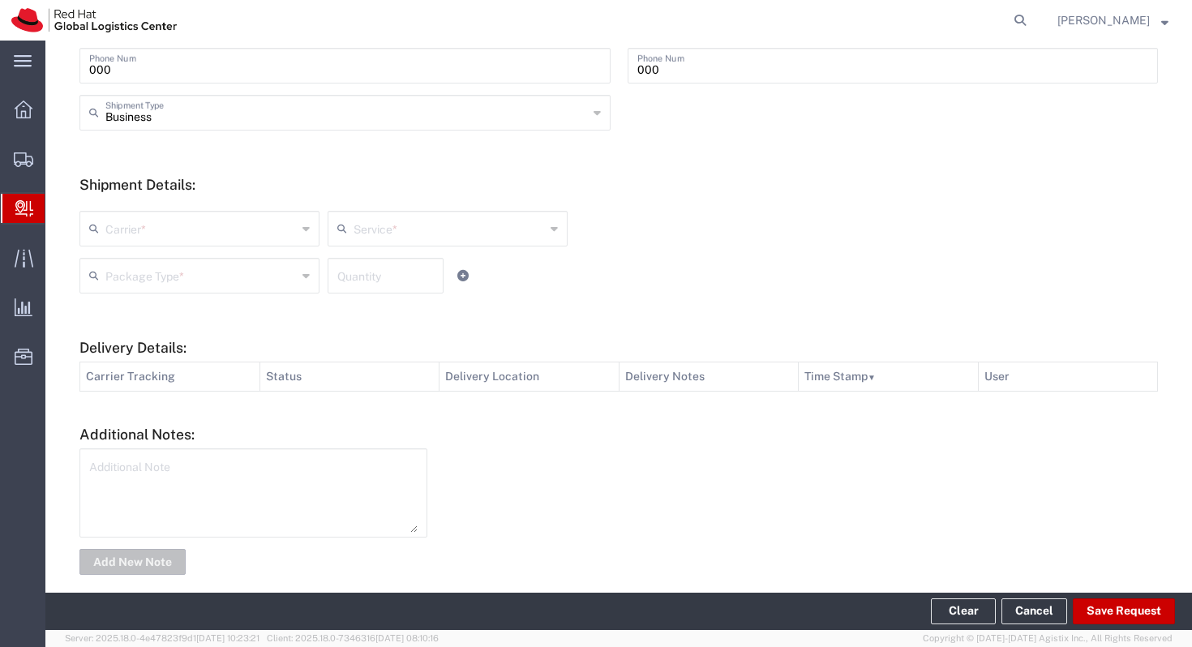
click at [266, 227] on input "text" at bounding box center [200, 227] width 191 height 28
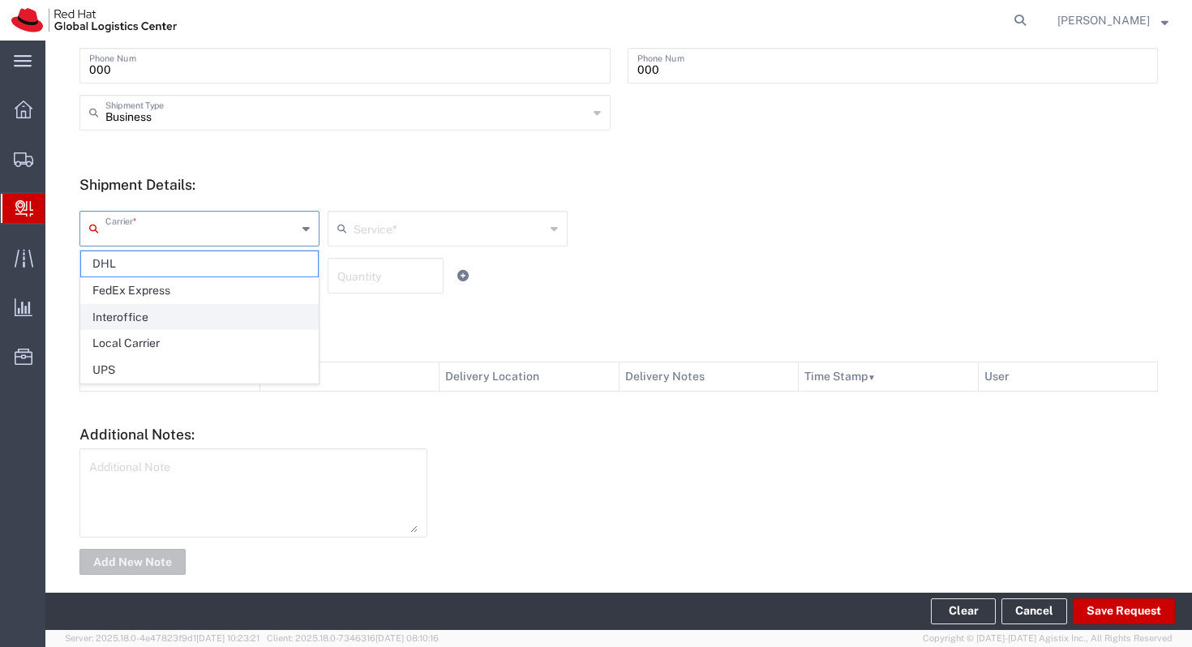
click at [206, 307] on span "Interoffice" at bounding box center [199, 317] width 237 height 25
type input "Interoffice"
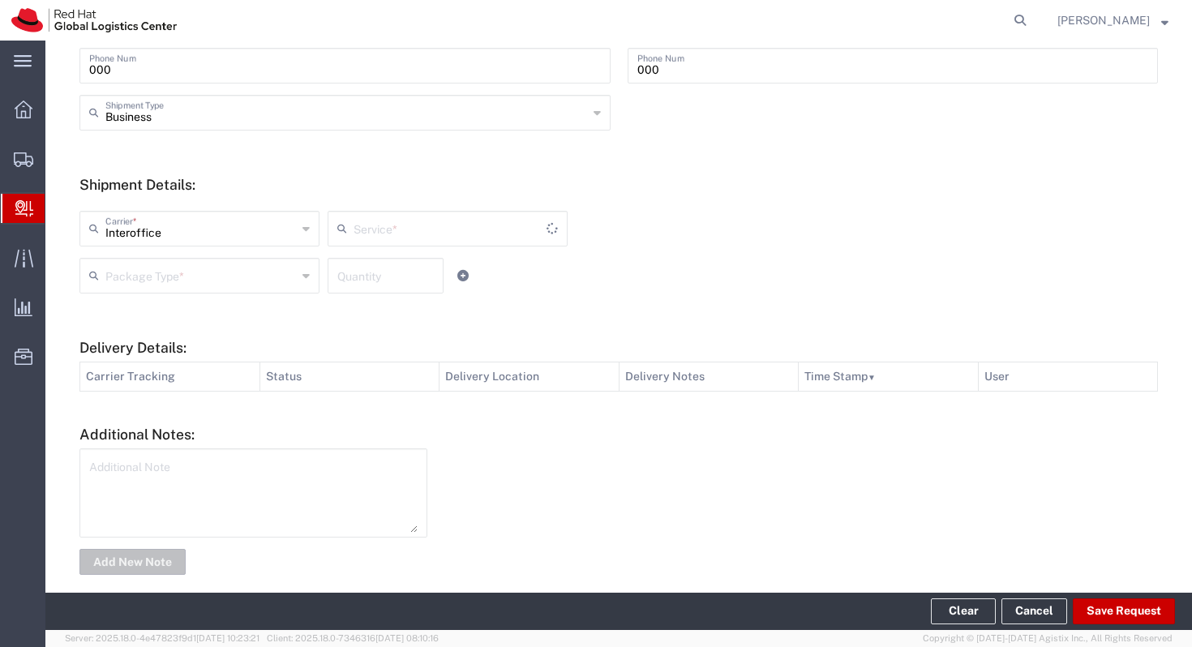
type input "IO_Ground"
click at [257, 261] on input "text" at bounding box center [200, 274] width 191 height 28
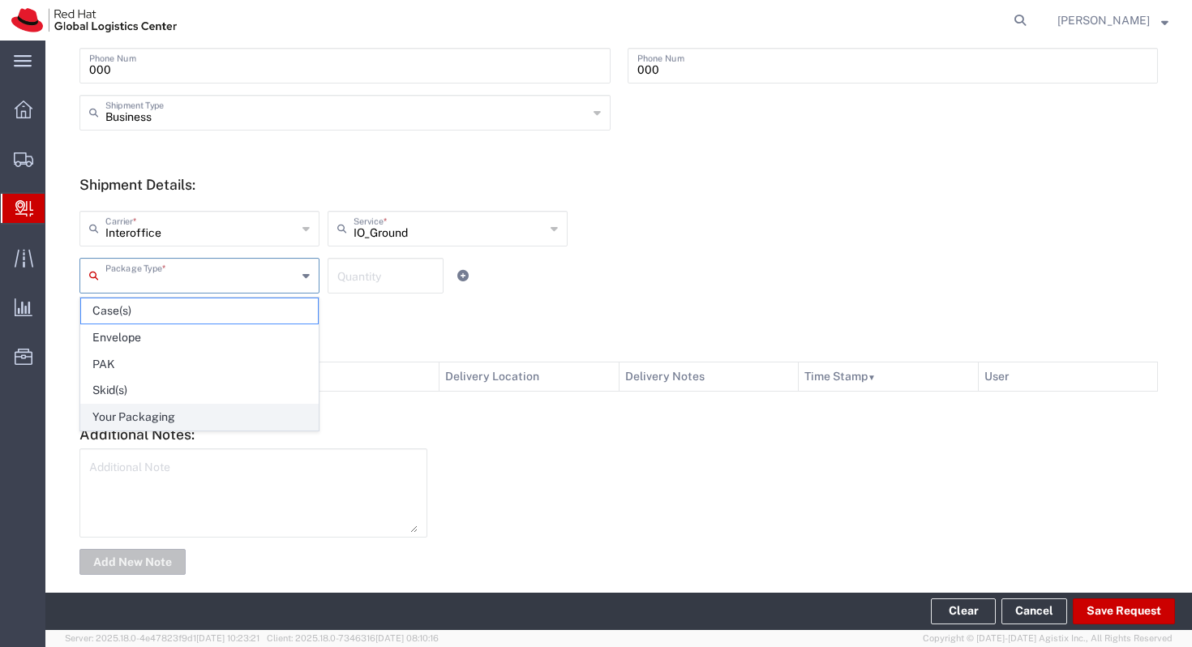
click at [223, 414] on span "Your Packaging" at bounding box center [199, 417] width 237 height 25
type input "Your Packaging"
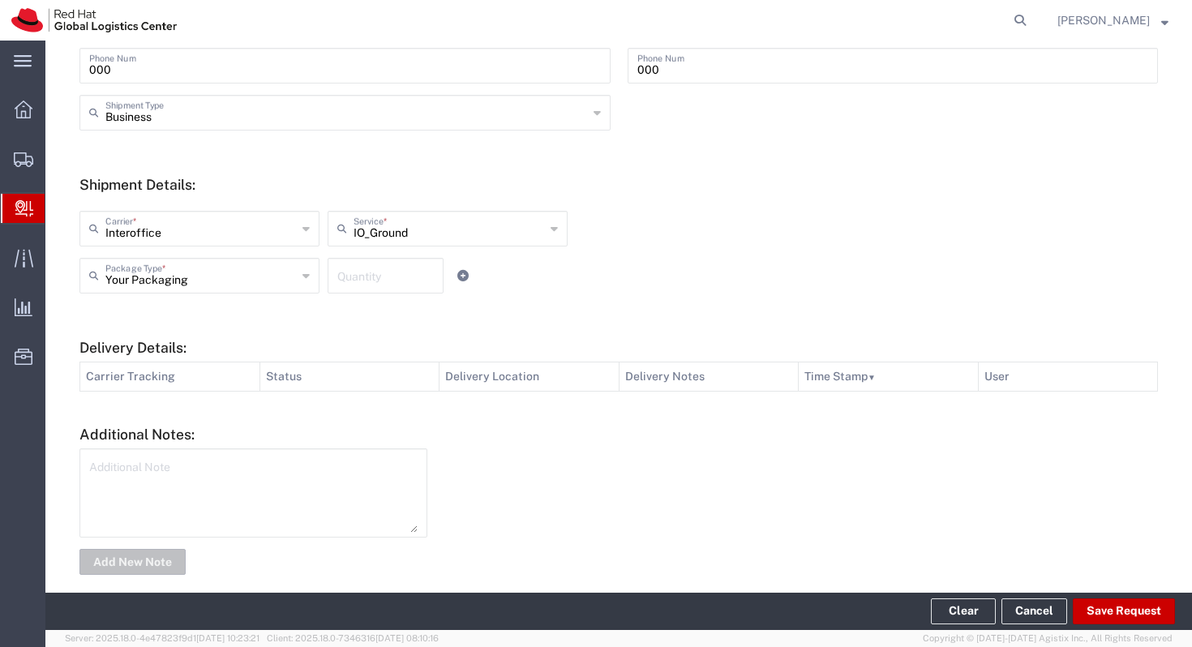
click at [372, 243] on div "IO_Ground Service *" at bounding box center [448, 229] width 240 height 36
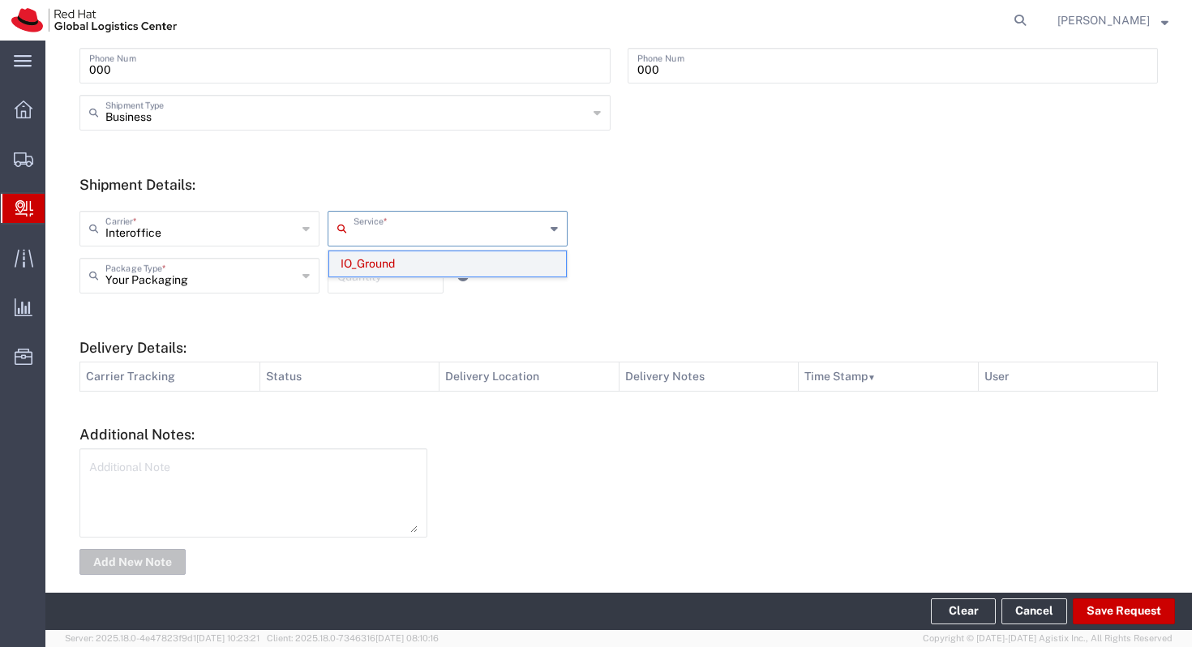
click at [372, 267] on span "IO_Ground" at bounding box center [447, 263] width 237 height 25
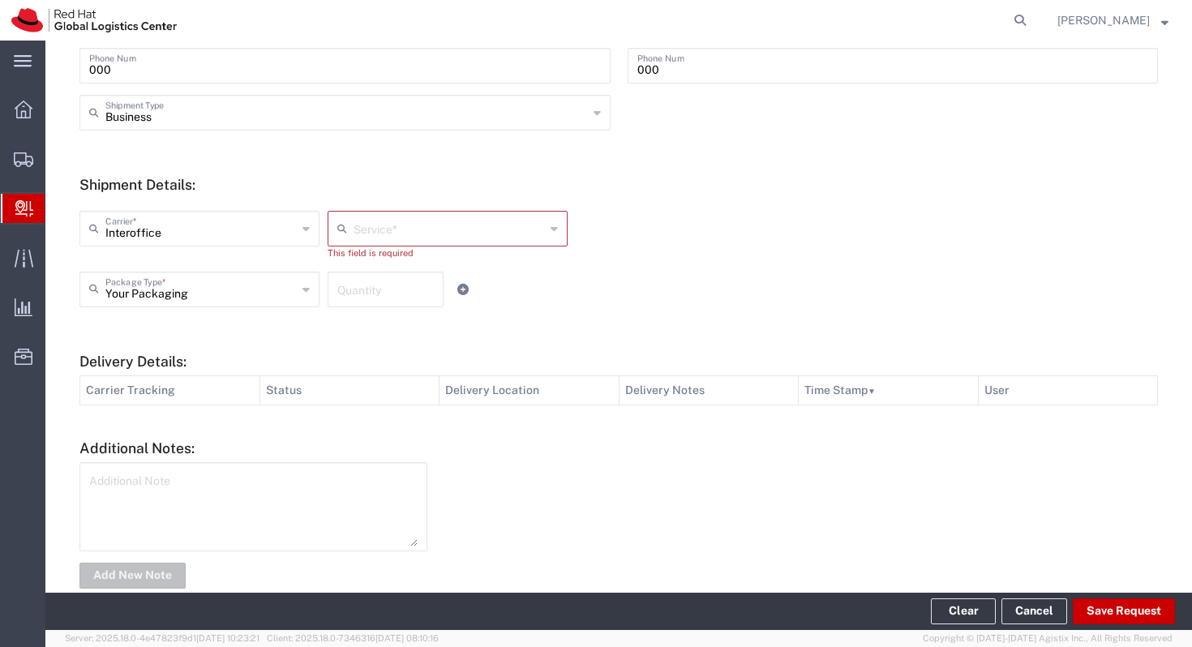
type input "IO_Ground"
click at [378, 241] on input "IO_Ground" at bounding box center [449, 227] width 191 height 28
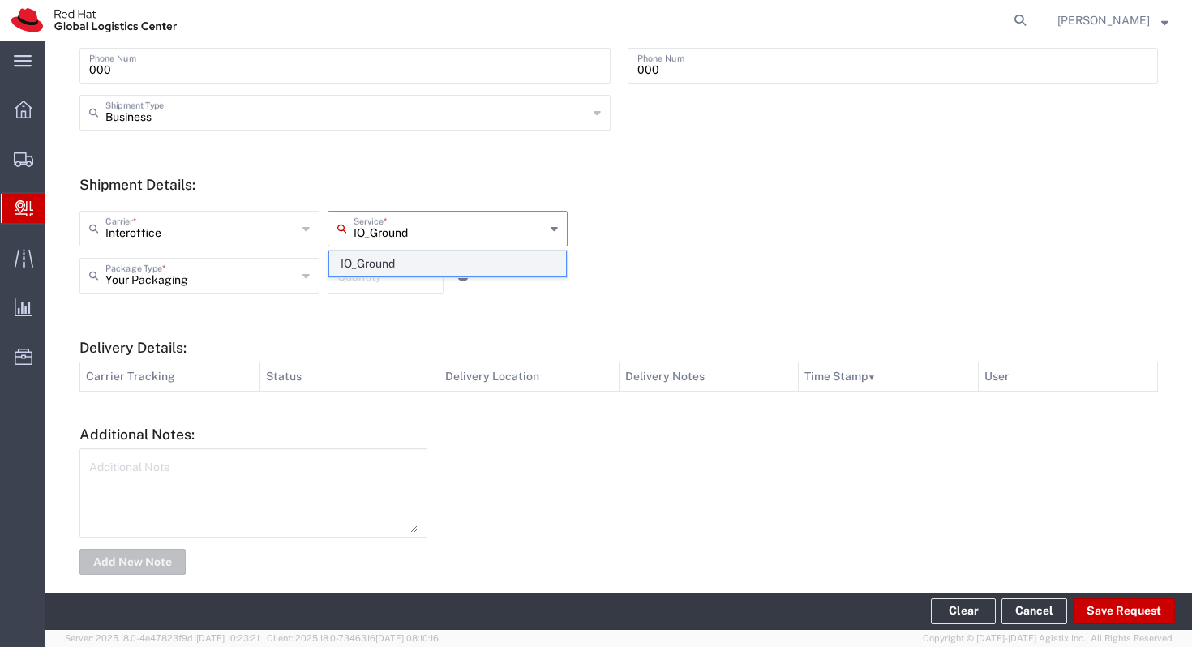
click at [378, 266] on span "IO_Ground" at bounding box center [447, 263] width 237 height 25
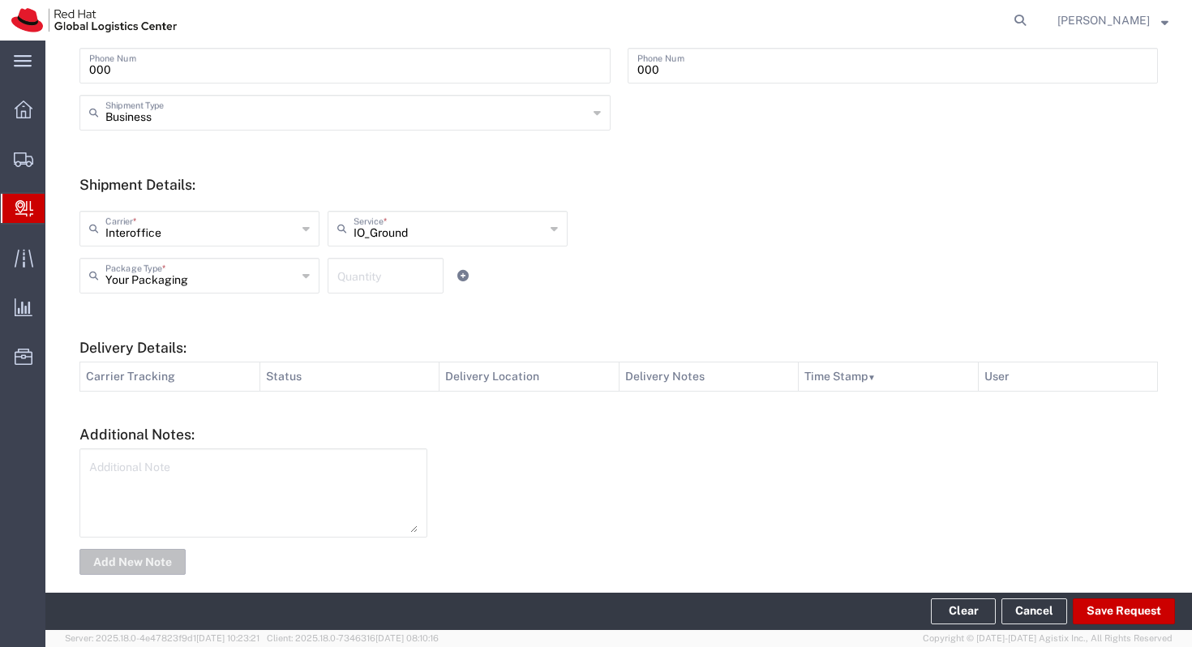
click at [374, 291] on div "Quantity" at bounding box center [386, 276] width 116 height 36
type input "1"
click at [625, 350] on h5 "Delivery Details:" at bounding box center [618, 347] width 1079 height 17
click at [1100, 607] on button "Save Request" at bounding box center [1124, 612] width 102 height 26
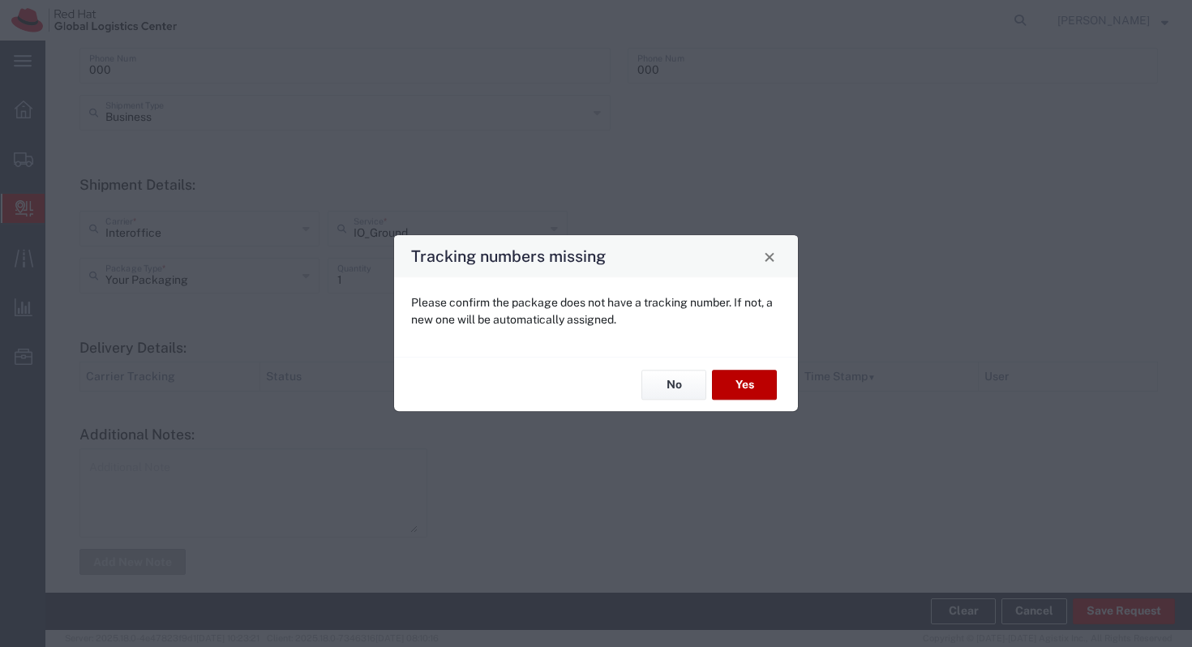
click at [762, 380] on button "Yes" at bounding box center [744, 385] width 65 height 30
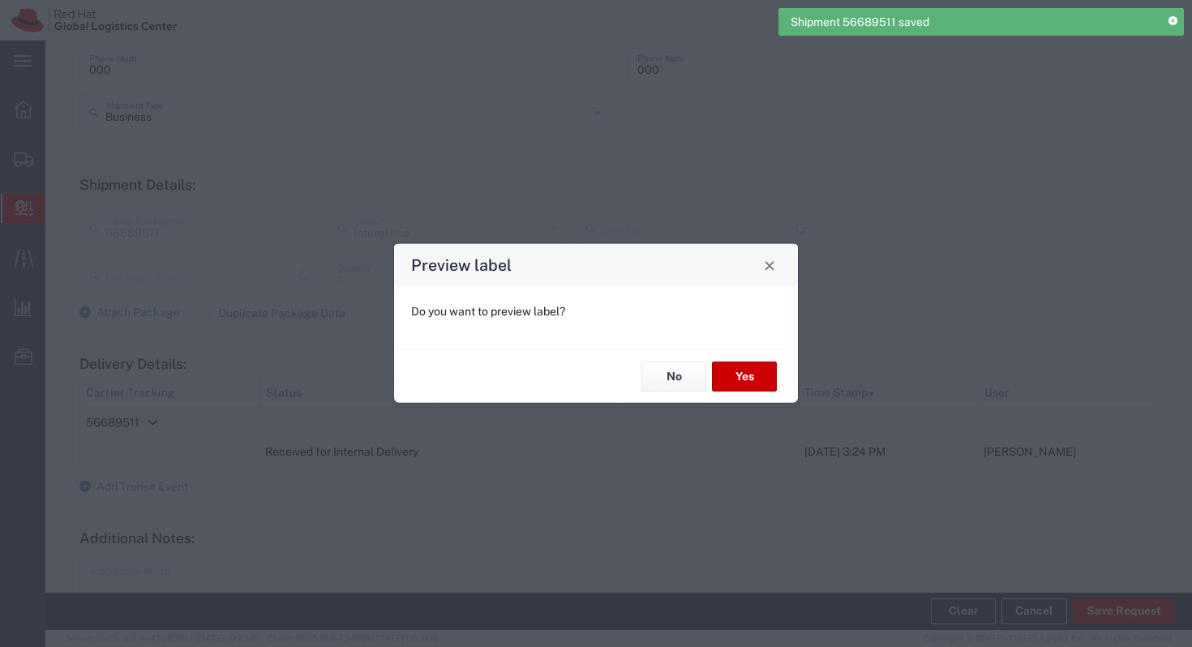
type input "Your Packaging"
type input "IO_Ground"
click at [740, 375] on button "Yes" at bounding box center [744, 377] width 65 height 30
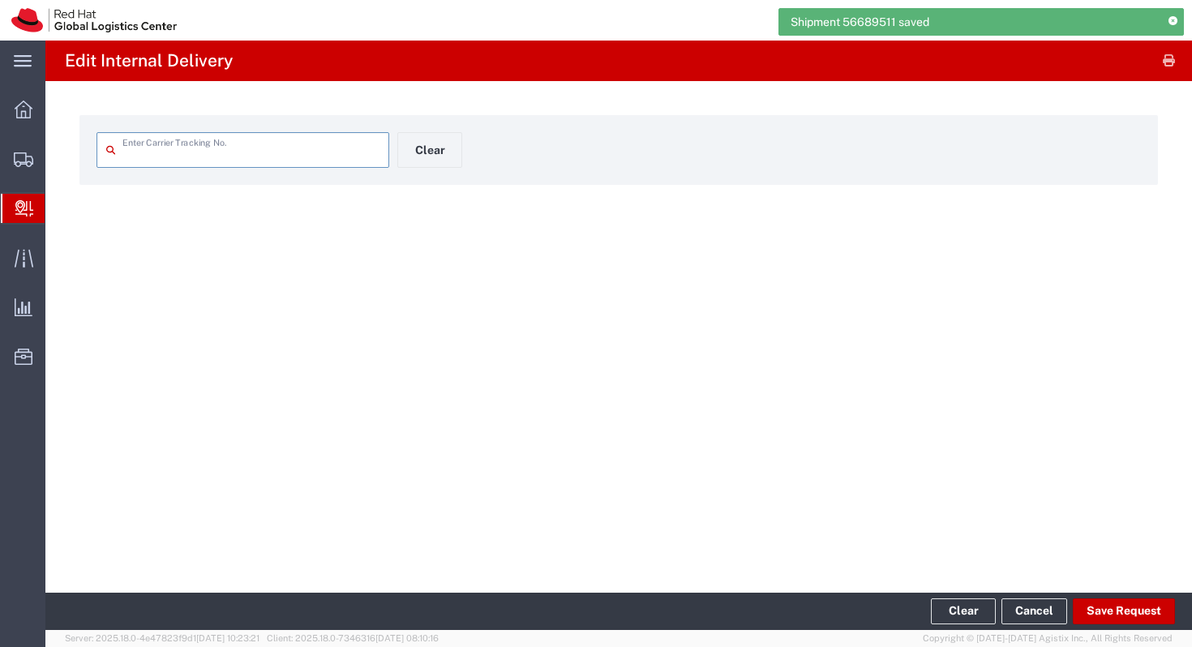
type input "56689511"
